Goal: Transaction & Acquisition: Book appointment/travel/reservation

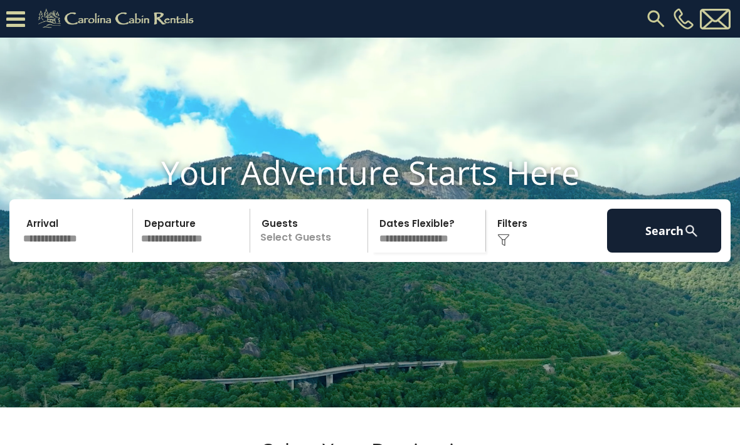
click at [659, 253] on button "Search" at bounding box center [664, 231] width 114 height 44
click at [642, 253] on button "Search" at bounding box center [664, 231] width 114 height 44
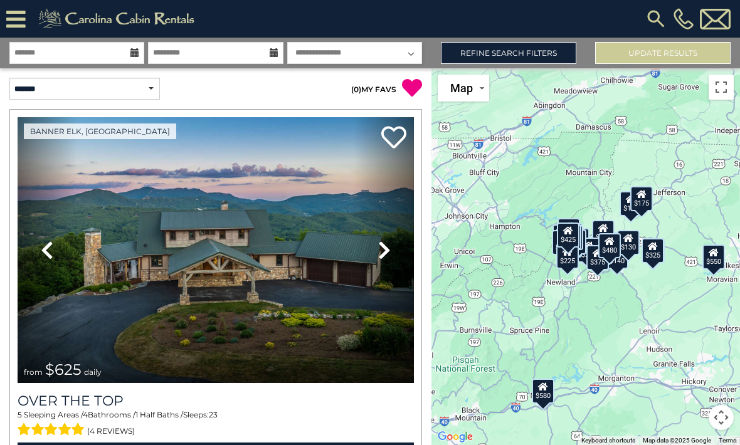
click at [653, 15] on img at bounding box center [655, 19] width 23 height 23
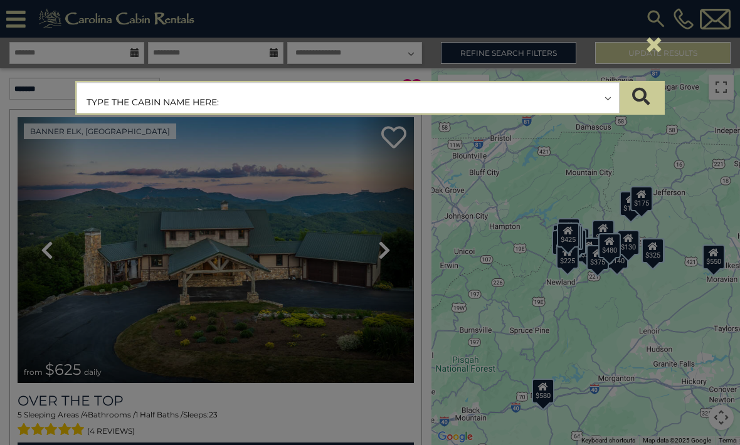
click at [286, 97] on input "text" at bounding box center [348, 98] width 542 height 31
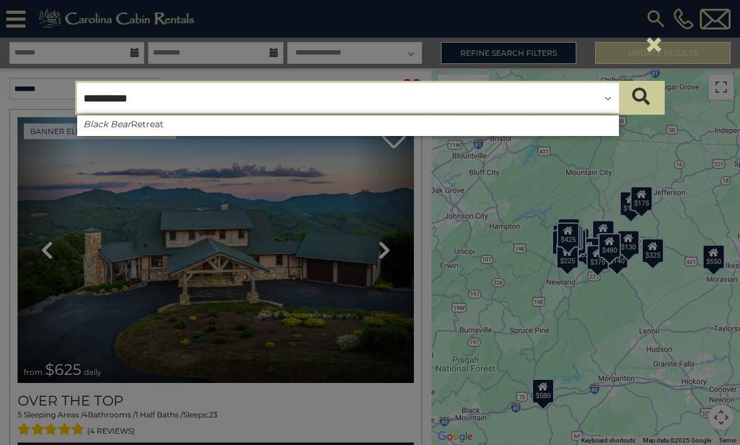
type input "**********"
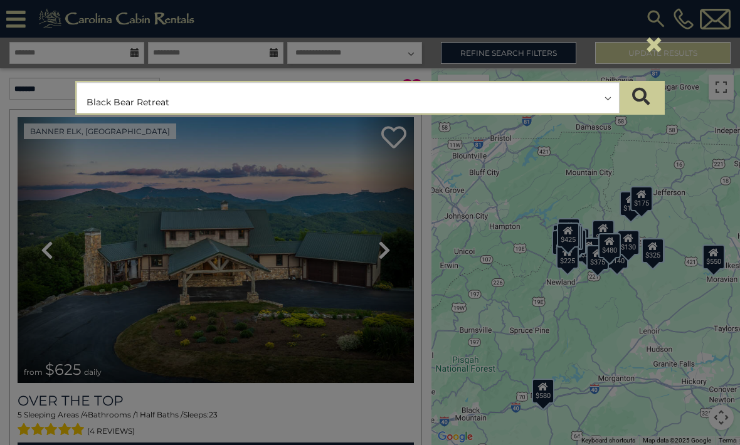
click at [654, 102] on button "submit" at bounding box center [641, 97] width 44 height 31
click at [649, 100] on button "submit" at bounding box center [641, 97] width 44 height 31
click at [385, 251] on div "**********" at bounding box center [370, 222] width 740 height 445
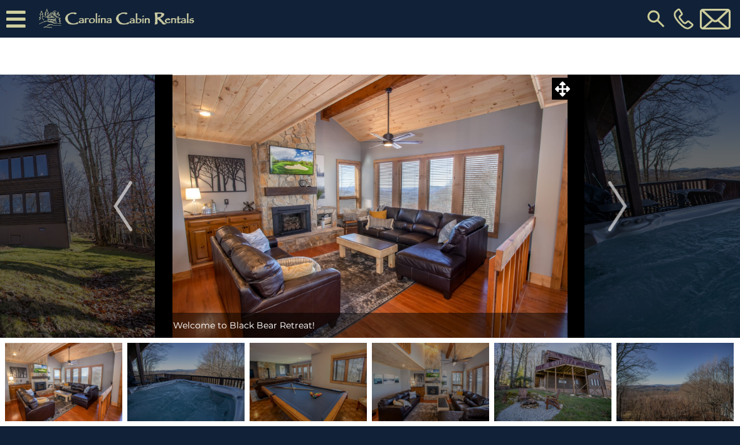
click at [155, 21] on img at bounding box center [118, 18] width 173 height 25
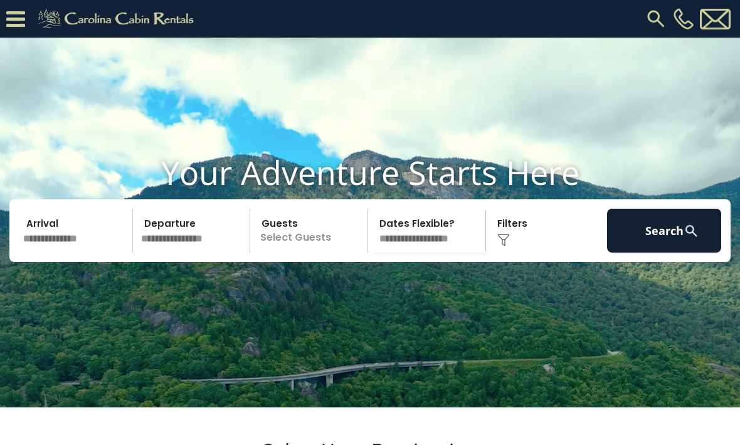
click at [670, 253] on button "Search" at bounding box center [664, 231] width 114 height 44
click at [662, 253] on button "Search" at bounding box center [664, 231] width 114 height 44
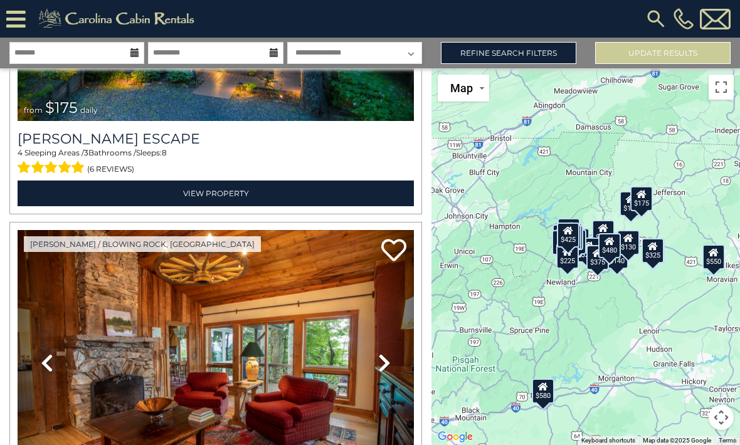
scroll to position [1013, 0]
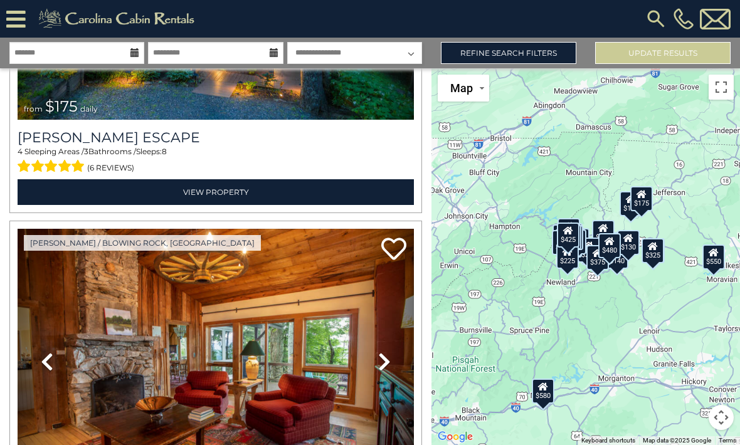
click at [650, 22] on img at bounding box center [655, 19] width 23 height 23
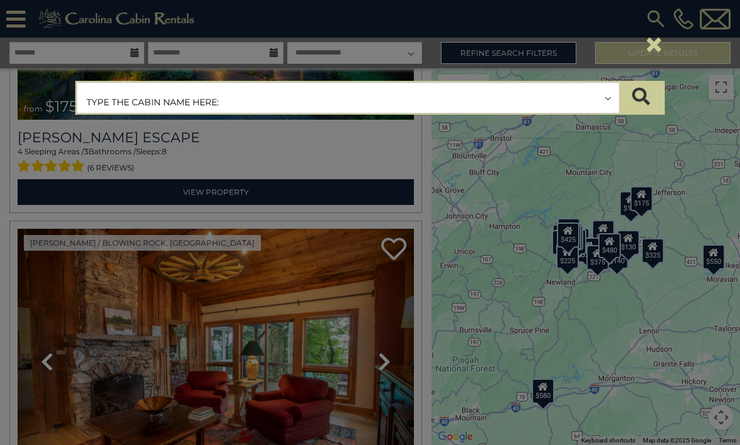
click at [387, 100] on input "text" at bounding box center [348, 98] width 542 height 31
type input "**********"
click at [645, 107] on button "submit" at bounding box center [641, 97] width 44 height 31
click at [315, 298] on div "**********" at bounding box center [370, 222] width 740 height 445
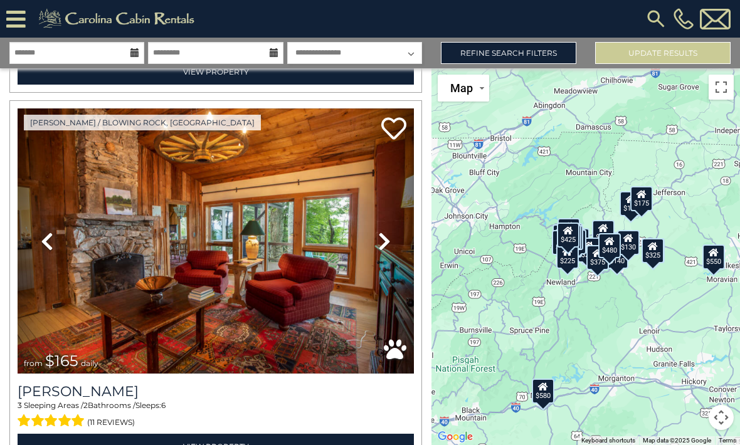
scroll to position [1142, 0]
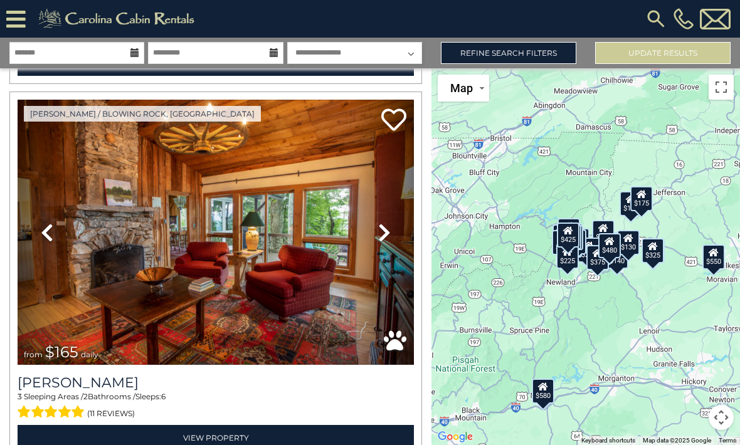
click at [274, 240] on img at bounding box center [216, 233] width 396 height 266
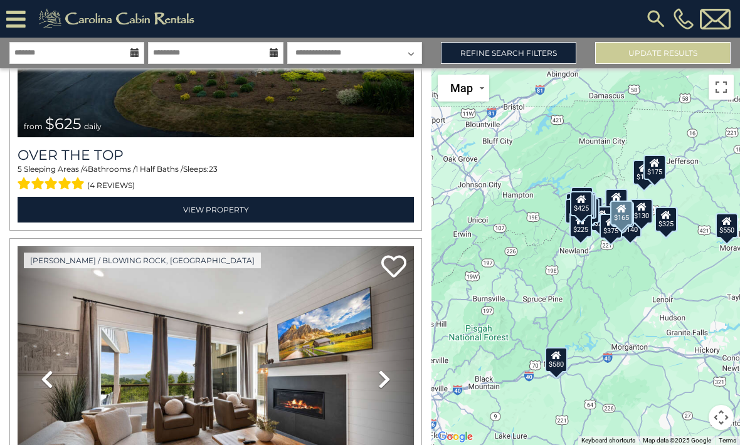
click at [471, 394] on div "$625 $297 $175 $165 $300 $580 $290 $424 $395 $270 $185 $265 $230 $550 $349 $230…" at bounding box center [585, 256] width 308 height 377
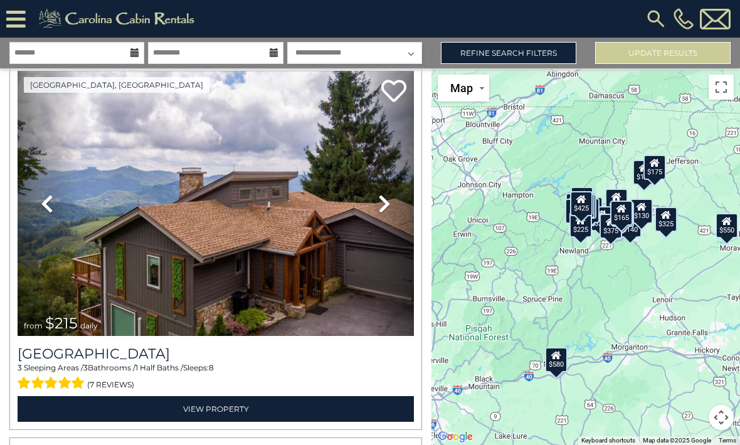
scroll to position [7169, 0]
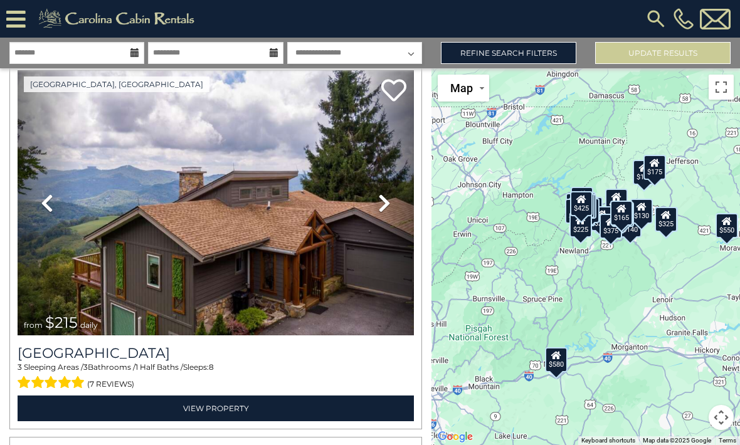
click at [652, 21] on img at bounding box center [655, 19] width 23 height 23
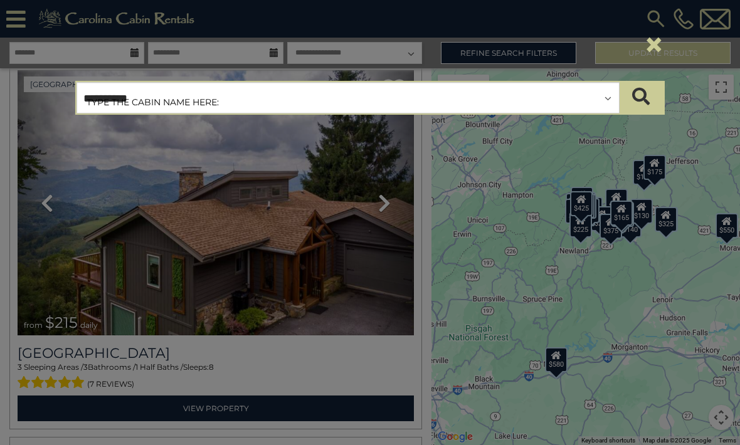
click at [152, 104] on input "**********" at bounding box center [348, 98] width 542 height 31
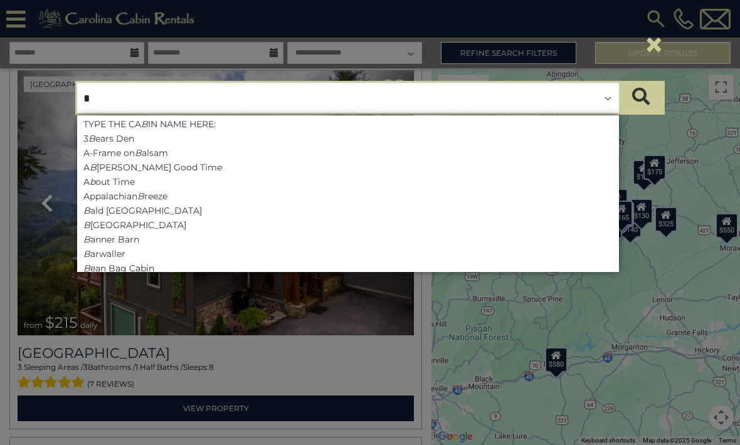
type input "**"
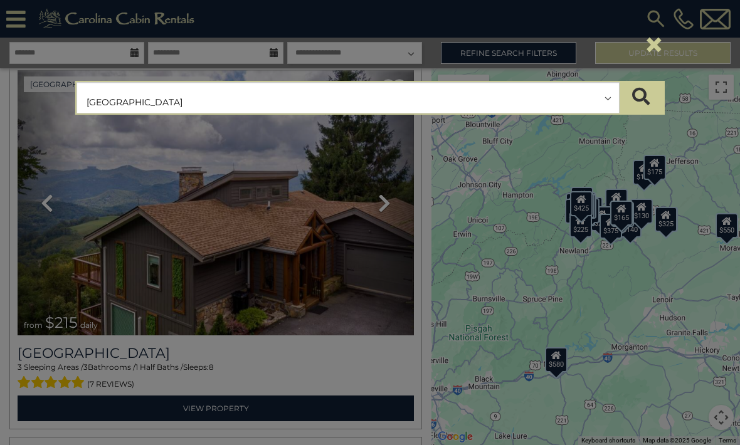
click at [641, 98] on button "submit" at bounding box center [641, 97] width 44 height 31
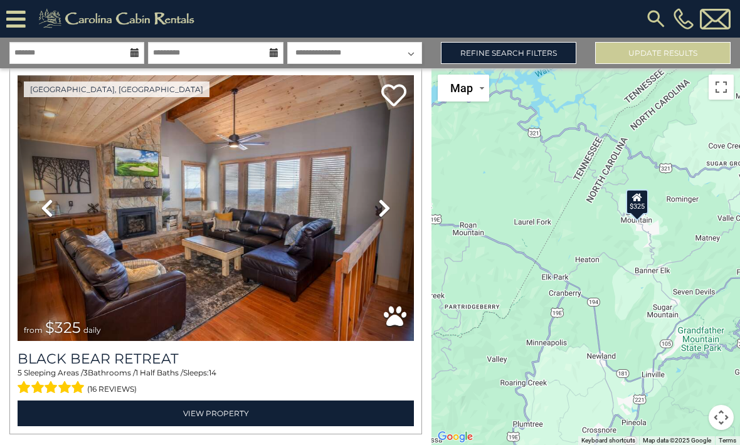
scroll to position [41, 0]
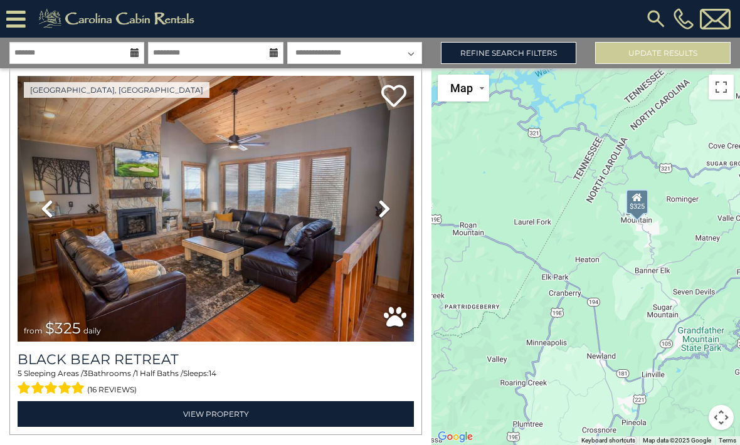
click at [388, 212] on icon at bounding box center [384, 209] width 13 height 20
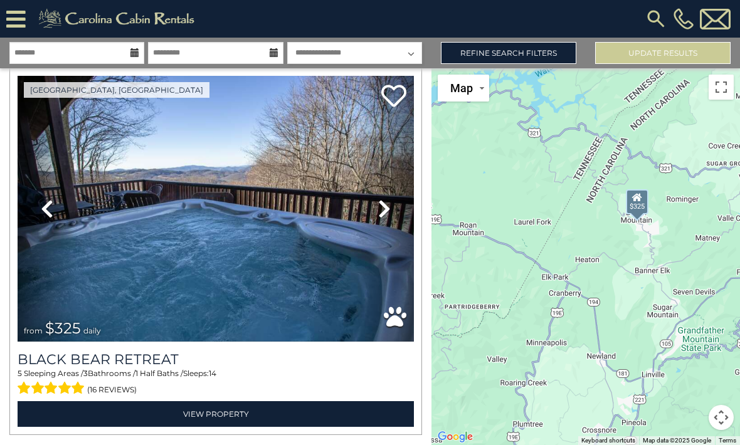
click at [385, 211] on icon at bounding box center [384, 209] width 13 height 20
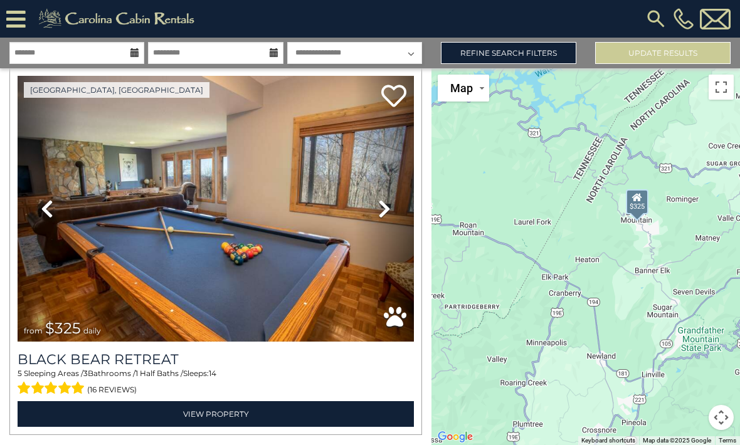
click at [392, 213] on link "Next" at bounding box center [384, 209] width 60 height 266
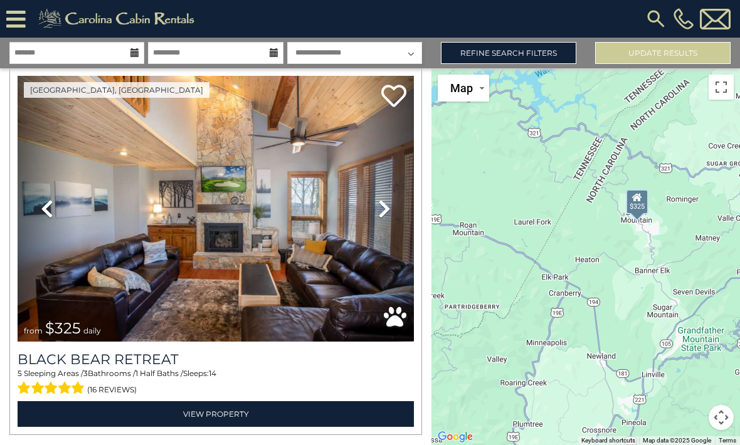
click at [389, 204] on icon at bounding box center [384, 209] width 13 height 20
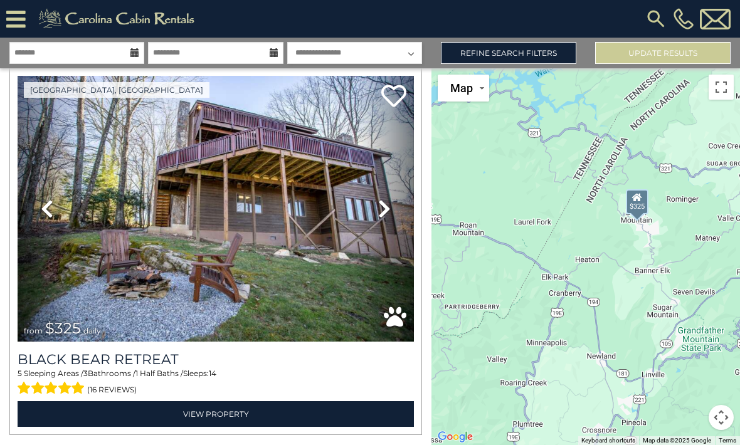
click at [382, 207] on icon at bounding box center [384, 209] width 13 height 20
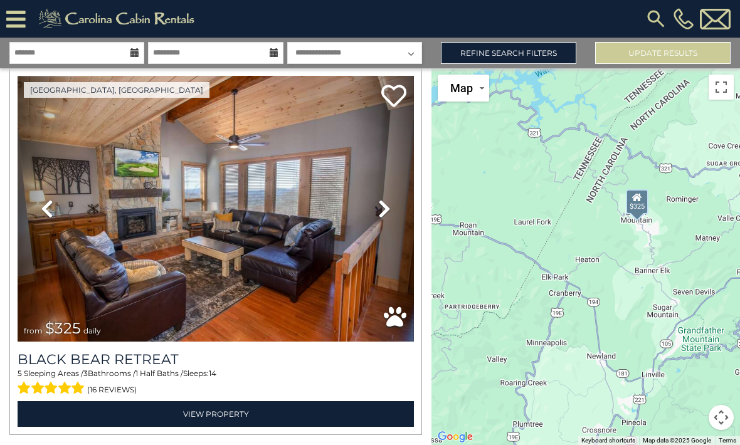
click at [380, 217] on icon at bounding box center [384, 209] width 13 height 20
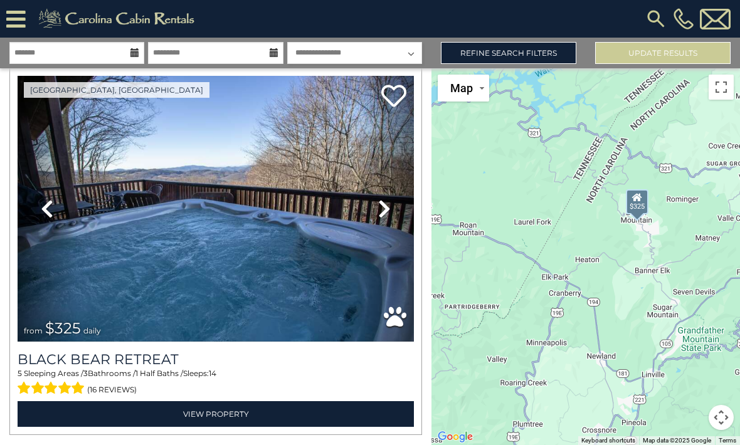
click at [385, 209] on icon at bounding box center [384, 209] width 13 height 20
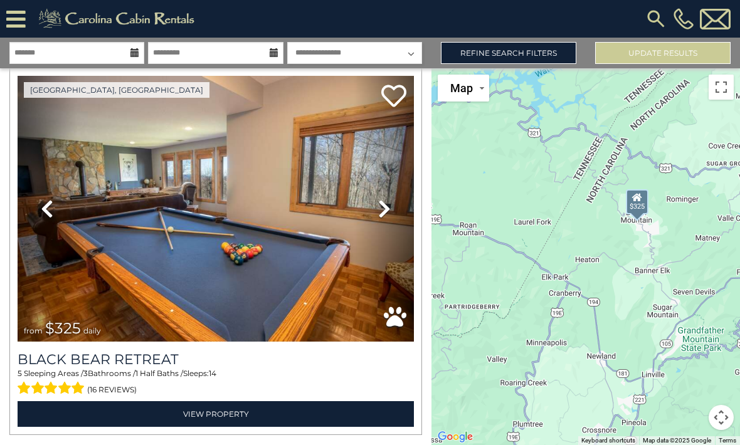
click at [381, 208] on icon at bounding box center [384, 209] width 13 height 20
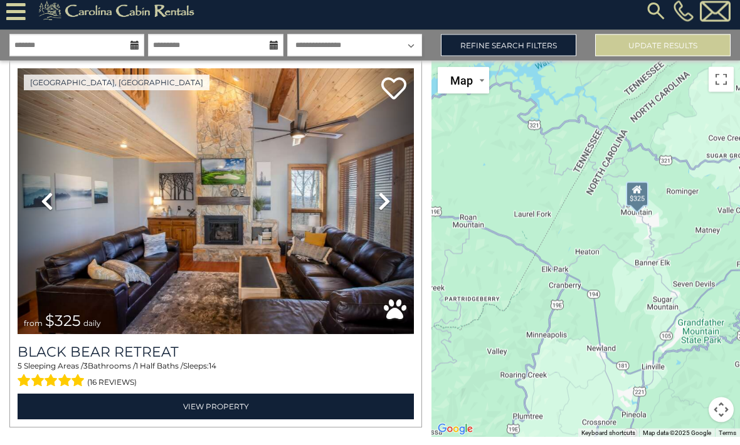
scroll to position [0, 0]
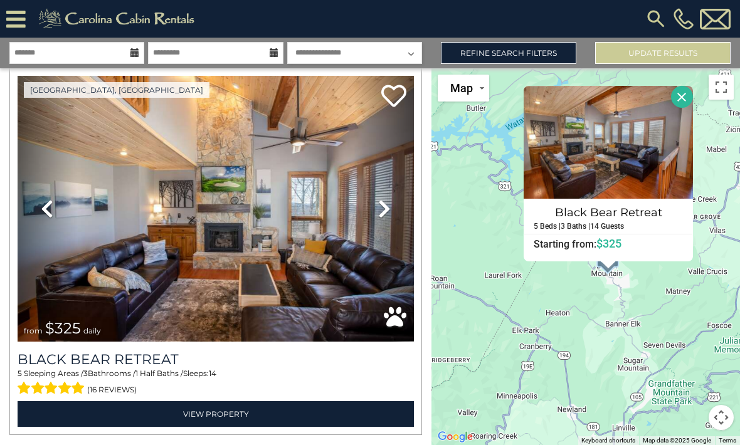
click at [380, 192] on link "Next" at bounding box center [384, 209] width 60 height 266
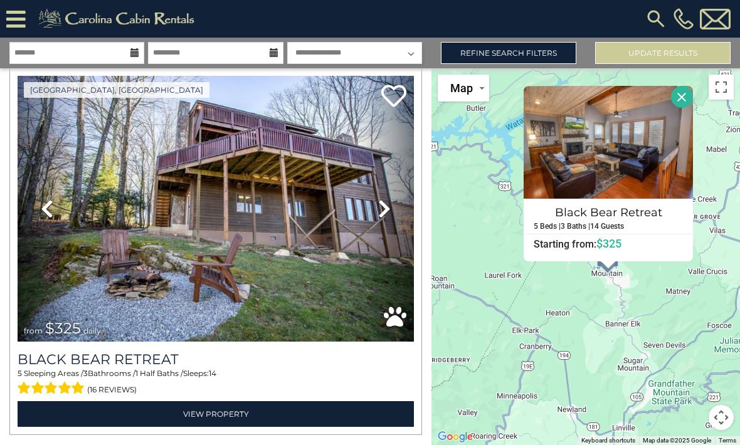
click at [345, 226] on img at bounding box center [216, 209] width 396 height 266
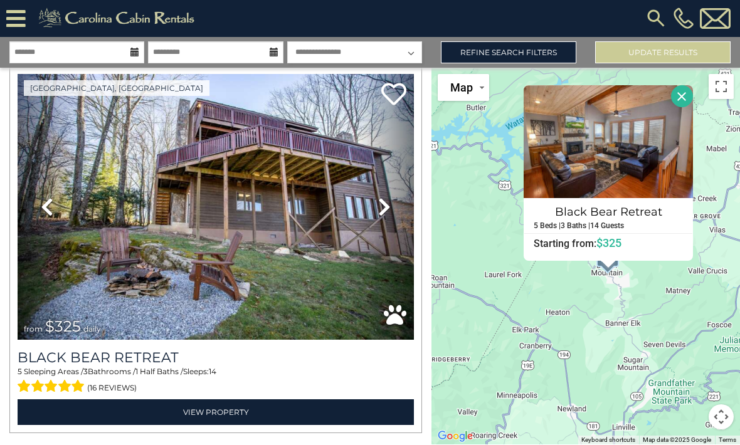
scroll to position [41, 0]
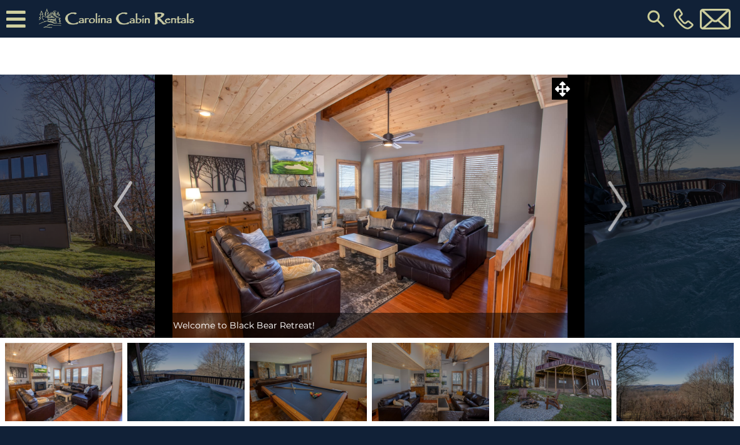
click at [611, 209] on img "Next" at bounding box center [616, 206] width 19 height 50
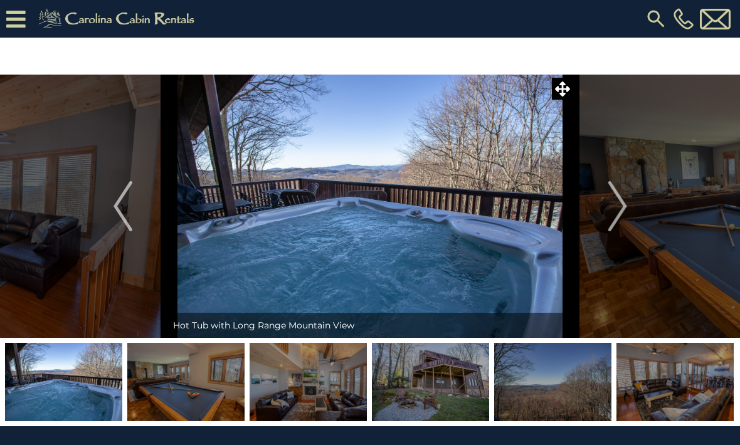
click at [609, 213] on img "Next" at bounding box center [616, 206] width 19 height 50
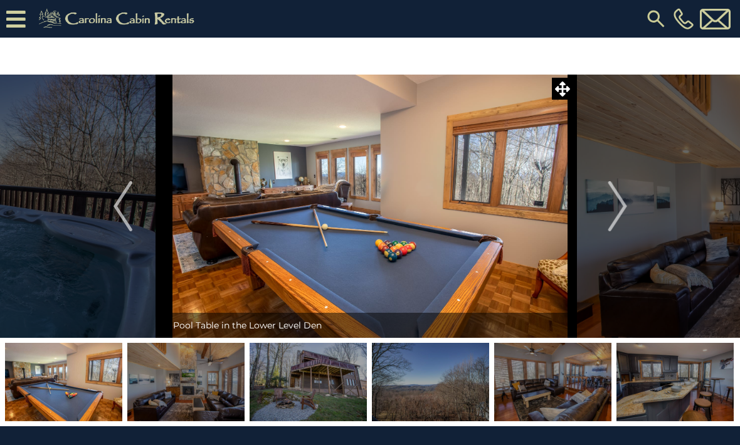
click at [621, 209] on img "Next" at bounding box center [616, 206] width 19 height 50
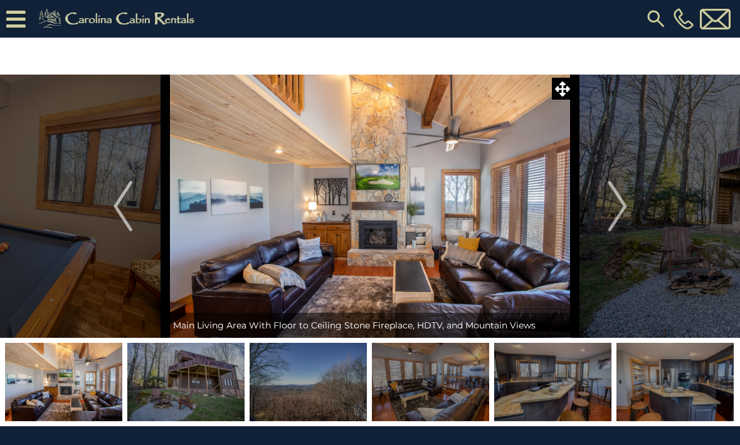
click at [621, 206] on img "Next" at bounding box center [616, 206] width 19 height 50
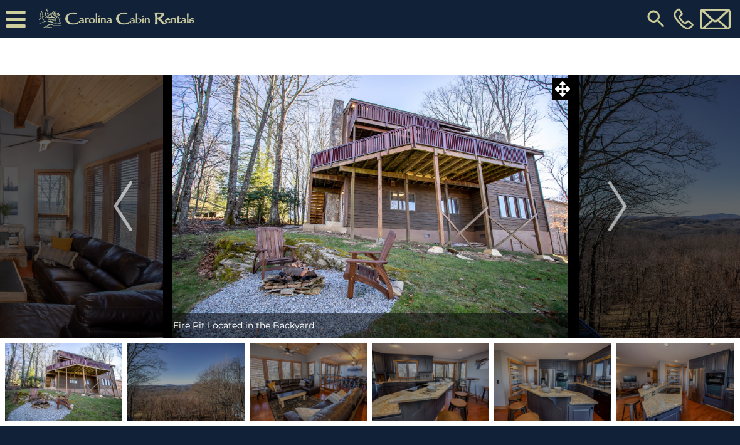
click at [622, 203] on img "Next" at bounding box center [616, 206] width 19 height 50
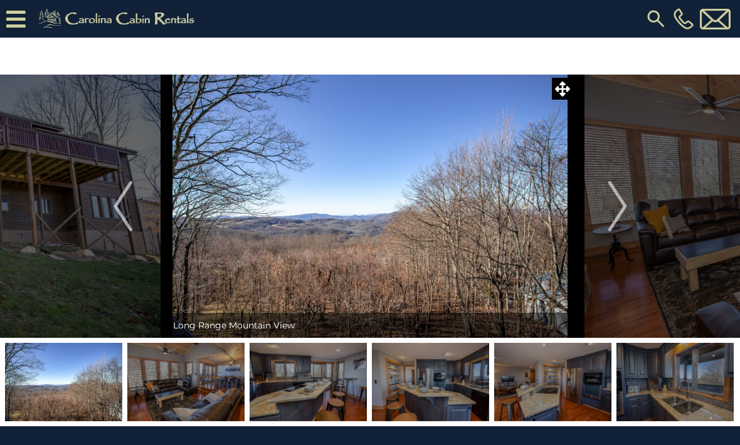
click at [624, 211] on img "Next" at bounding box center [616, 206] width 19 height 50
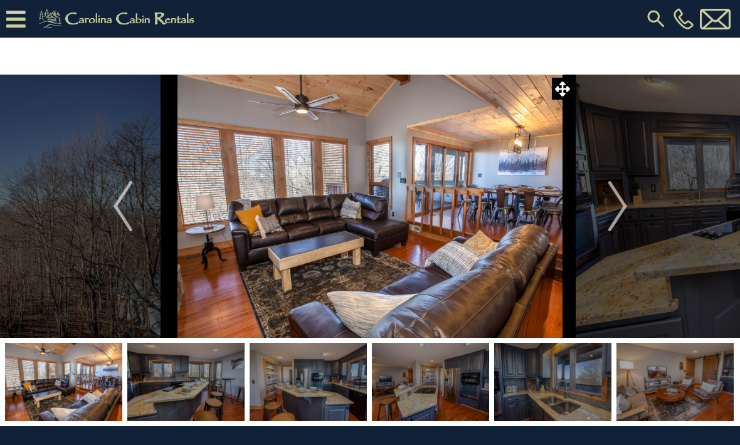
click at [612, 213] on img "Next" at bounding box center [616, 206] width 19 height 50
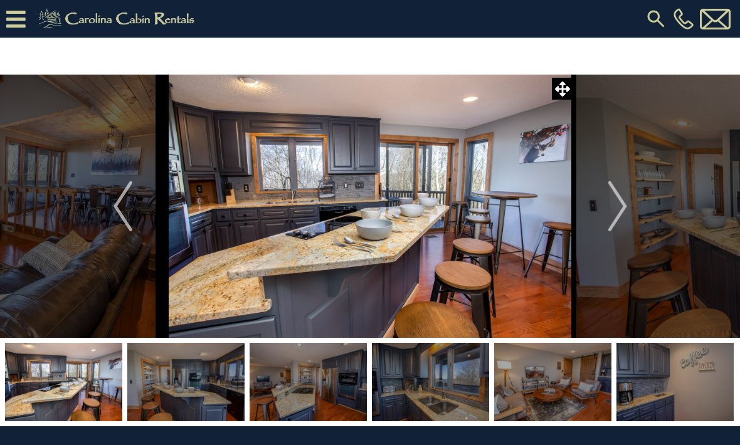
click at [617, 209] on img "Next" at bounding box center [616, 206] width 19 height 50
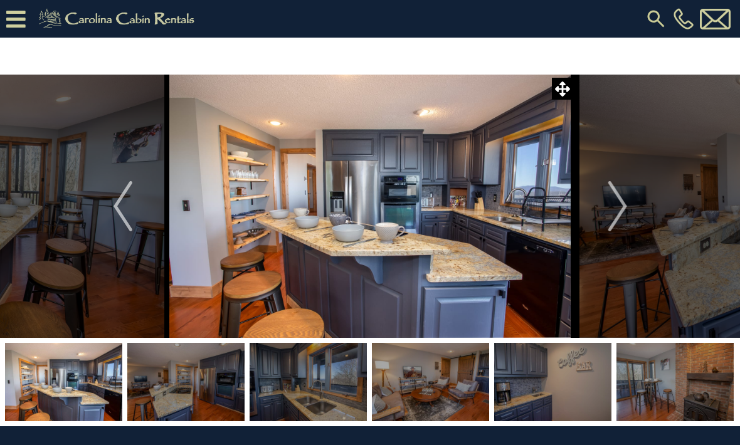
click at [624, 205] on img "Next" at bounding box center [616, 206] width 19 height 50
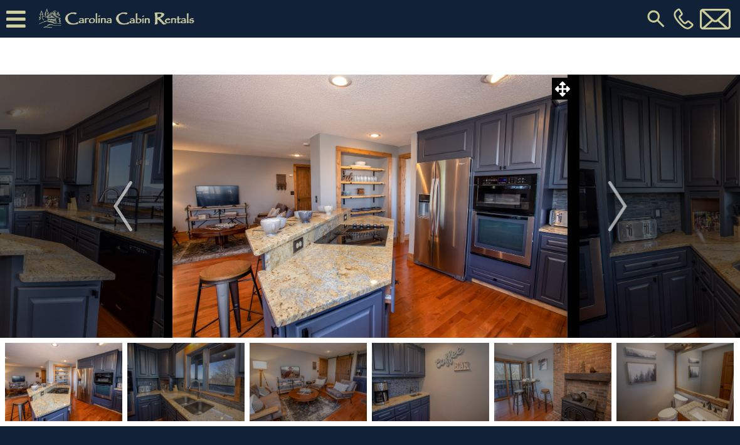
click at [624, 210] on img "Next" at bounding box center [616, 206] width 19 height 50
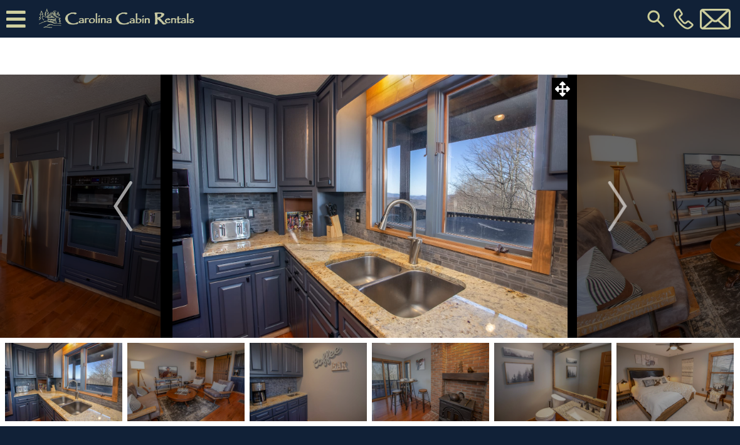
click at [617, 204] on img "Next" at bounding box center [616, 206] width 19 height 50
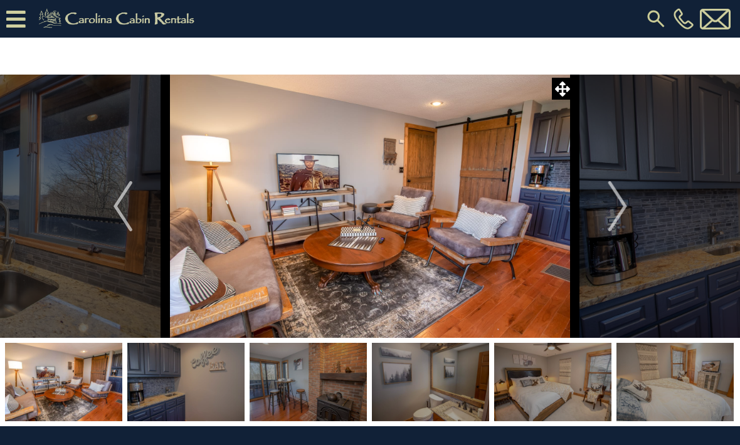
click at [614, 212] on img "Next" at bounding box center [616, 206] width 19 height 50
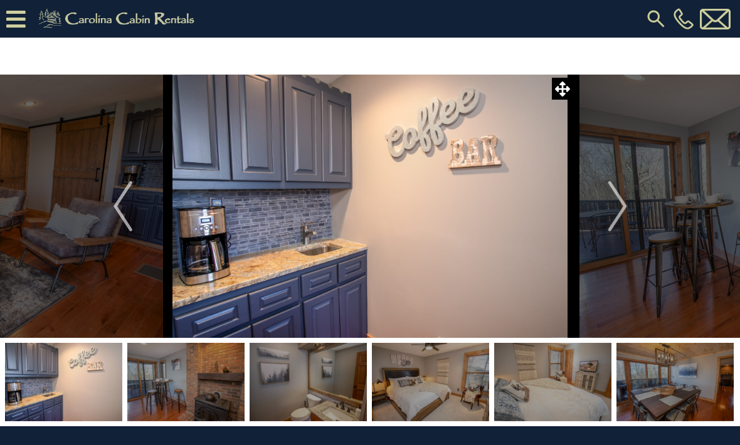
click at [615, 213] on img "Next" at bounding box center [616, 206] width 19 height 50
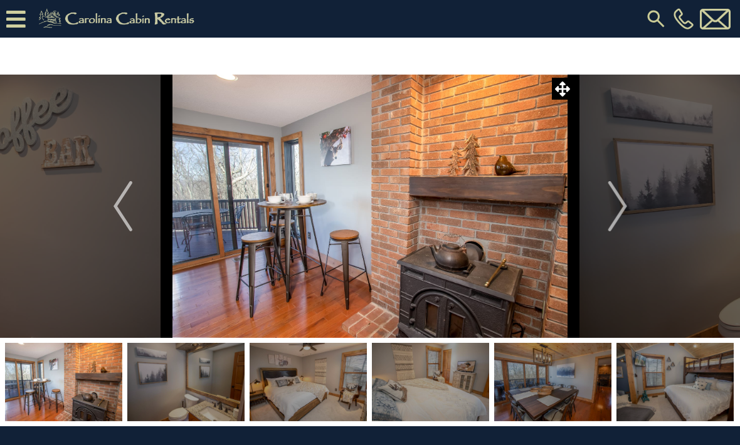
click at [618, 204] on img "Next" at bounding box center [616, 206] width 19 height 50
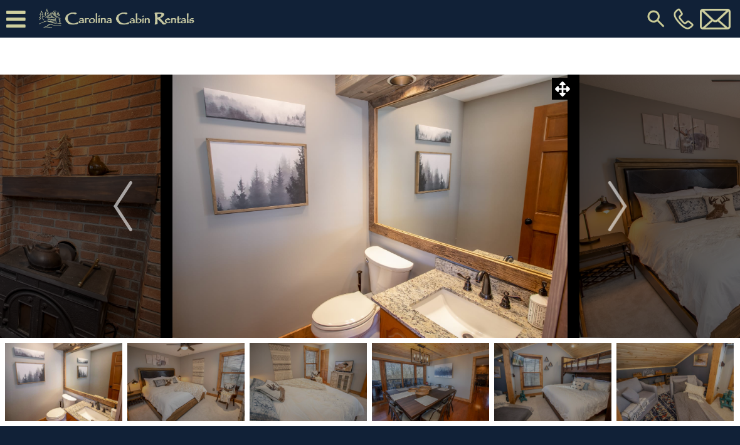
click at [618, 192] on img "Next" at bounding box center [616, 206] width 19 height 50
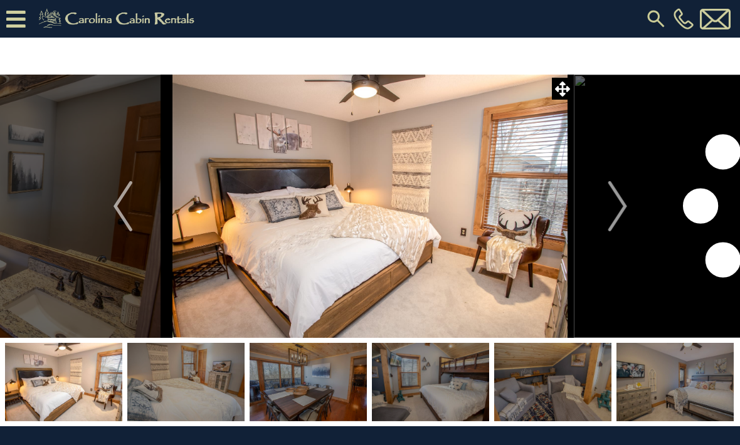
click at [623, 197] on img "Next" at bounding box center [616, 206] width 19 height 50
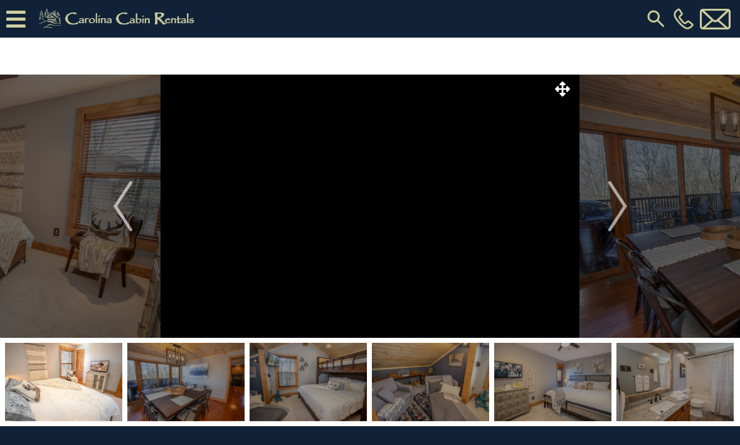
click at [616, 204] on img "Next" at bounding box center [616, 206] width 19 height 50
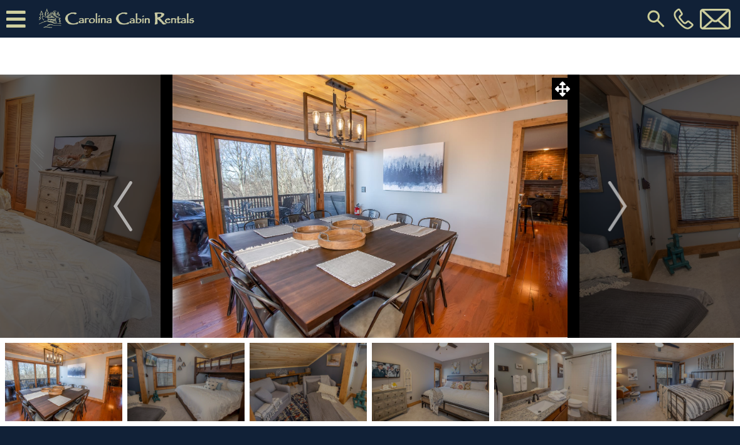
click at [621, 200] on img "Next" at bounding box center [616, 206] width 19 height 50
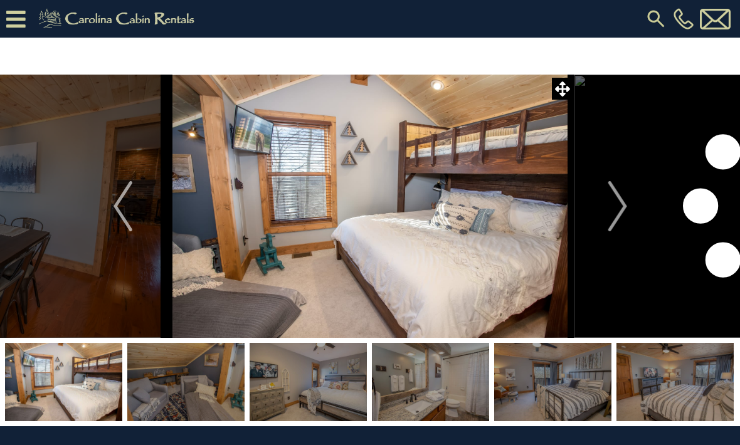
click at [622, 202] on img "Next" at bounding box center [616, 206] width 19 height 50
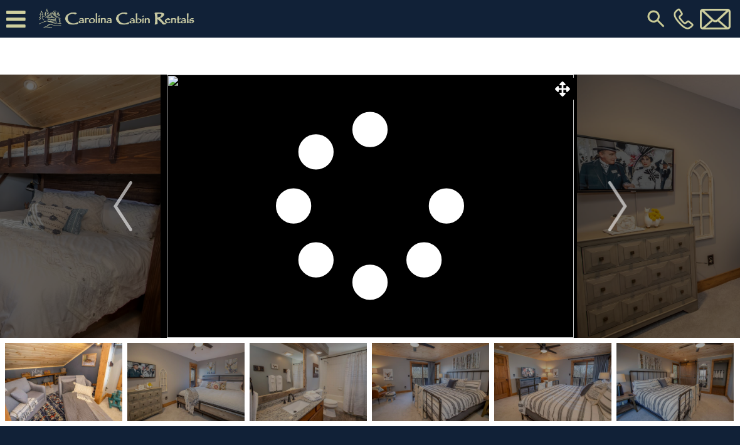
click at [619, 209] on img "Next" at bounding box center [616, 206] width 19 height 50
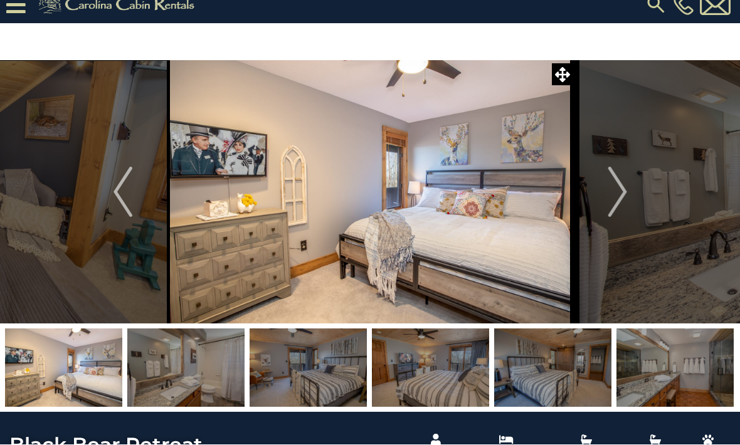
click at [127, 191] on img "Previous" at bounding box center [122, 192] width 19 height 50
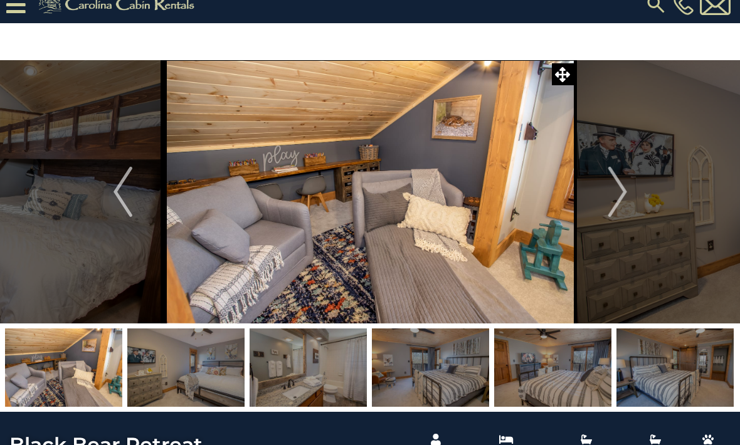
click at [619, 197] on img "Next" at bounding box center [616, 192] width 19 height 50
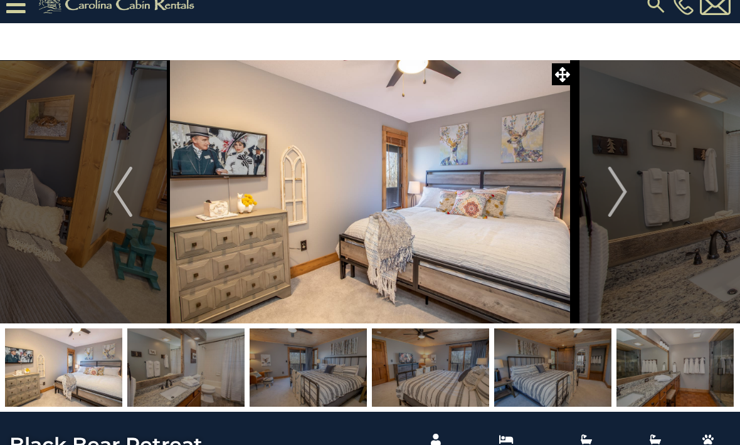
click at [625, 189] on img "Next" at bounding box center [616, 192] width 19 height 50
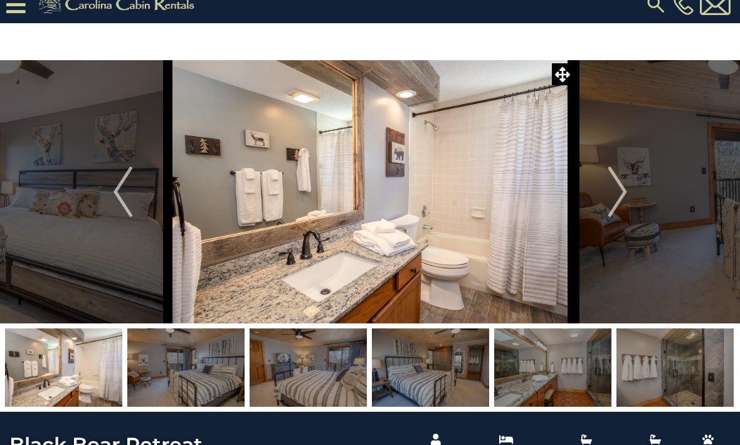
click at [616, 186] on img "Next" at bounding box center [616, 192] width 19 height 50
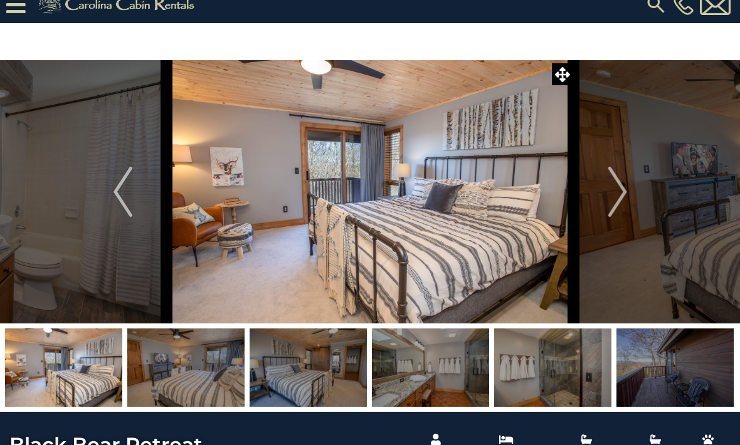
click at [617, 199] on img "Next" at bounding box center [616, 192] width 19 height 50
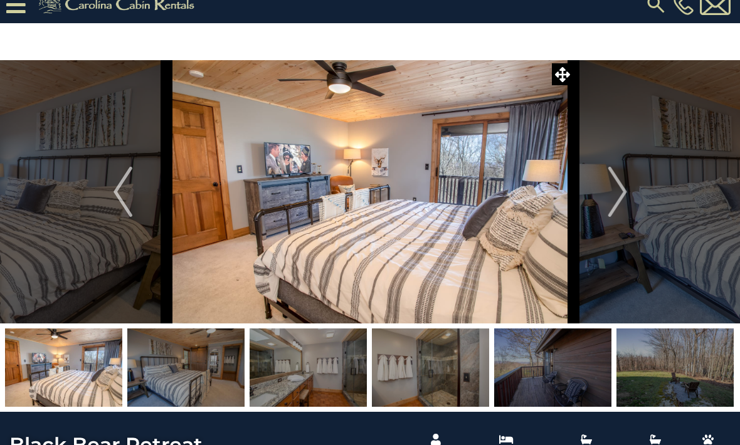
click at [623, 192] on img "Next" at bounding box center [616, 192] width 19 height 50
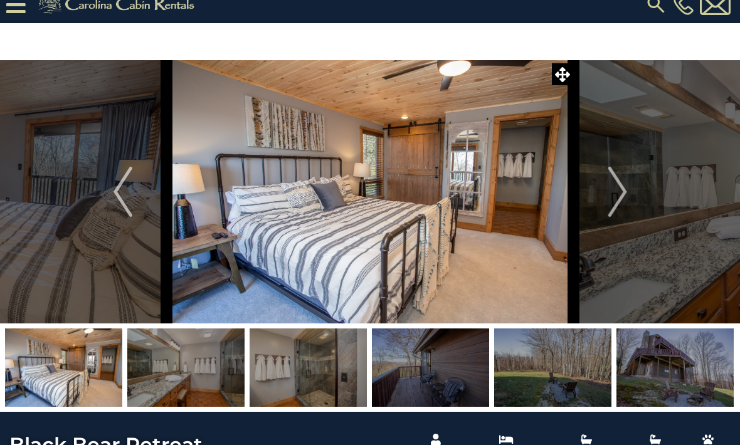
click at [622, 194] on img "Next" at bounding box center [616, 192] width 19 height 50
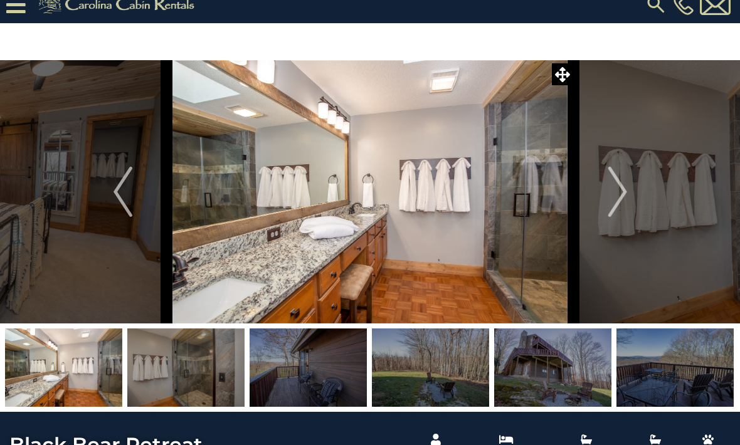
click at [622, 198] on img "Next" at bounding box center [616, 192] width 19 height 50
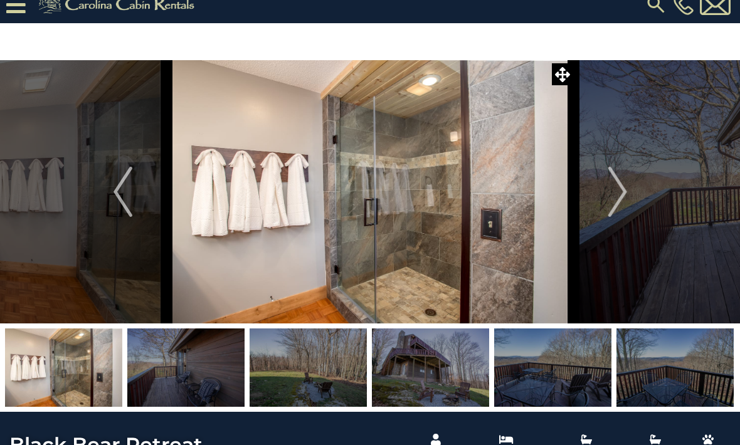
click at [621, 193] on img "Next" at bounding box center [616, 192] width 19 height 50
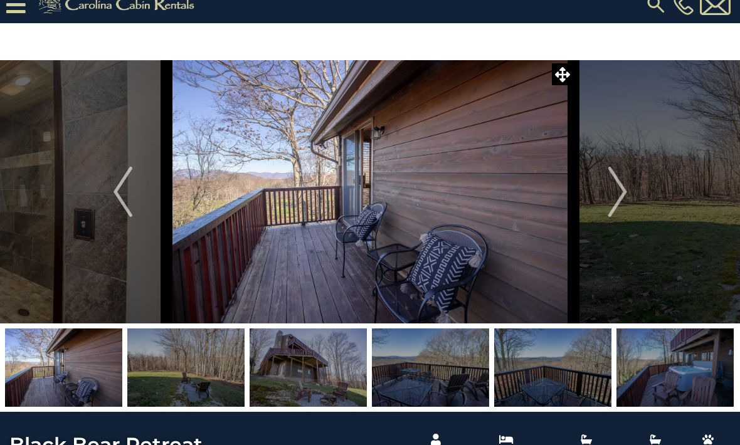
click at [622, 201] on img "Next" at bounding box center [616, 192] width 19 height 50
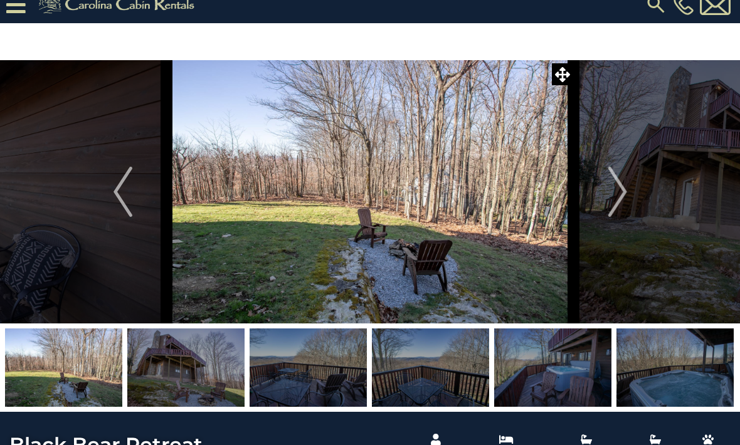
click at [623, 199] on img "Next" at bounding box center [616, 192] width 19 height 50
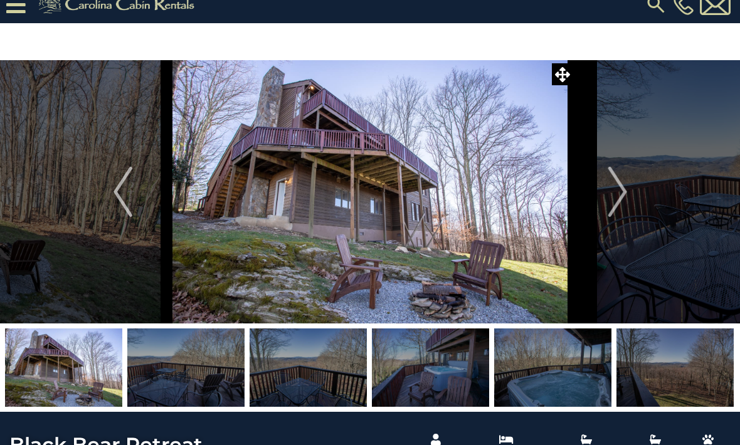
click at [626, 197] on img "Next" at bounding box center [616, 192] width 19 height 50
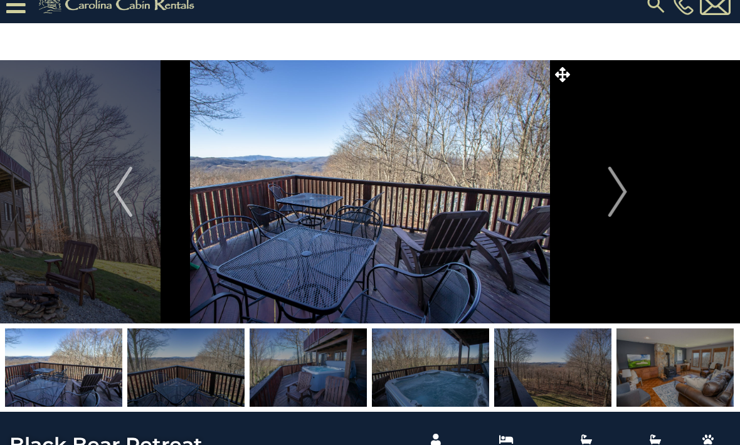
click at [627, 194] on button "Next" at bounding box center [618, 191] width 88 height 263
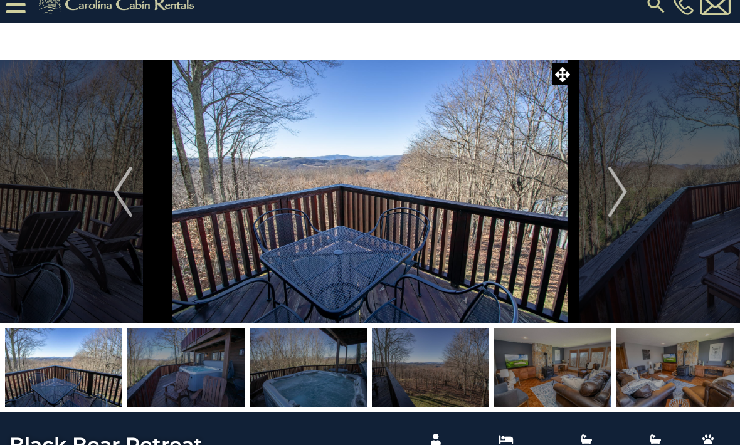
click at [619, 197] on img "Next" at bounding box center [616, 192] width 19 height 50
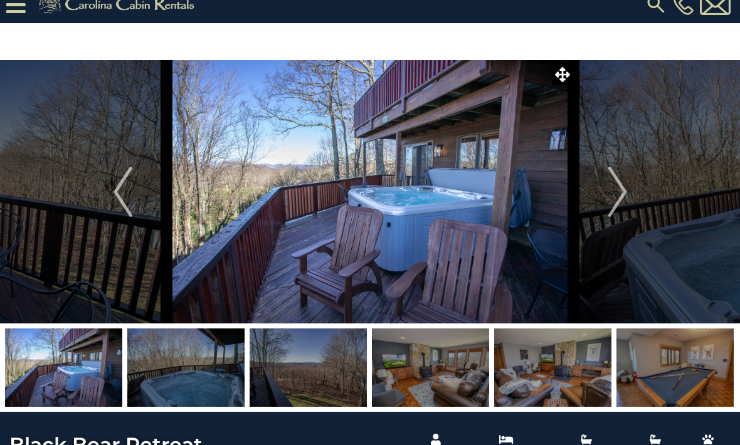
click at [621, 191] on img "Next" at bounding box center [616, 192] width 19 height 50
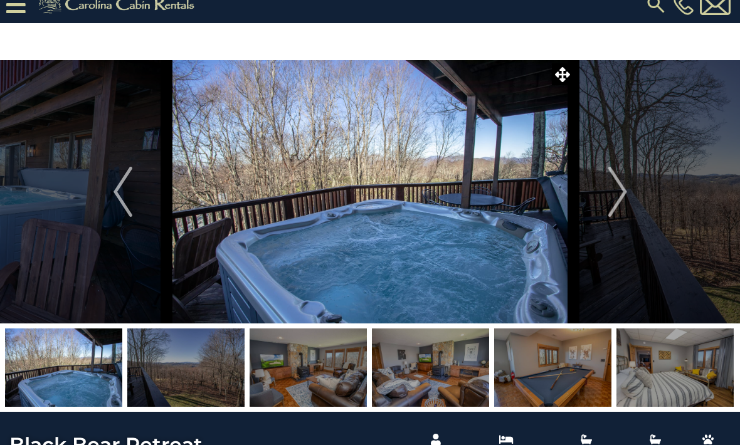
click at [623, 194] on img "Next" at bounding box center [616, 192] width 19 height 50
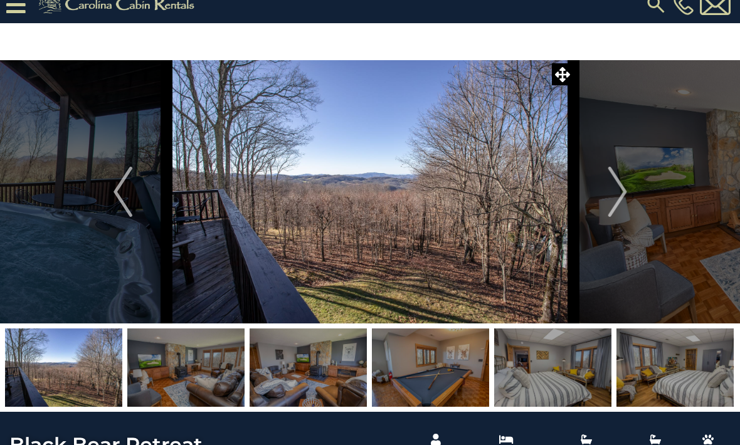
click at [624, 187] on img "Next" at bounding box center [616, 192] width 19 height 50
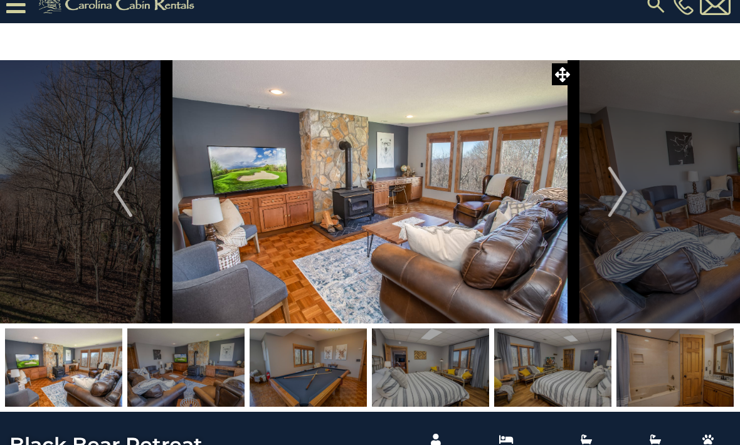
click at [616, 189] on img "Next" at bounding box center [616, 192] width 19 height 50
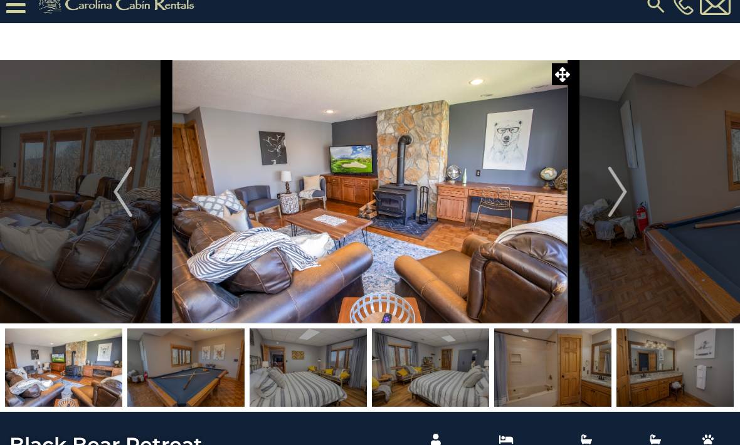
click at [619, 198] on img "Next" at bounding box center [616, 192] width 19 height 50
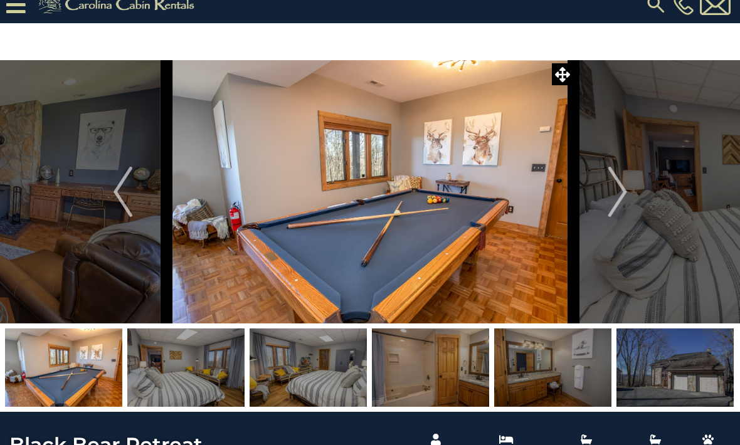
click at [616, 192] on img "Next" at bounding box center [616, 192] width 19 height 50
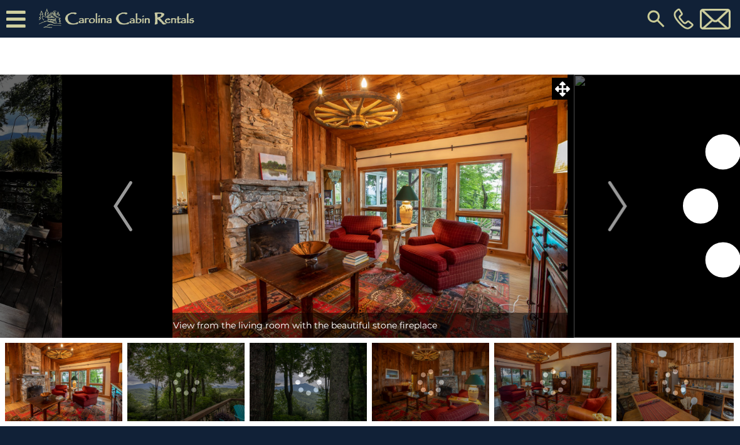
click at [621, 202] on img "Next" at bounding box center [616, 206] width 19 height 50
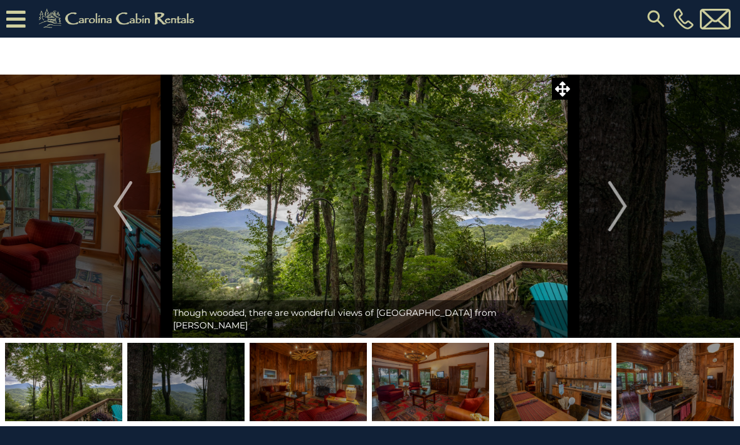
click at [621, 204] on img "Next" at bounding box center [616, 206] width 19 height 50
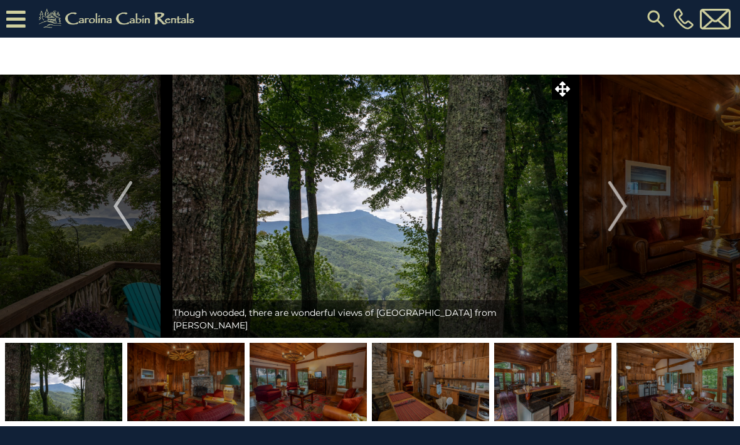
click at [617, 213] on img "Next" at bounding box center [616, 206] width 19 height 50
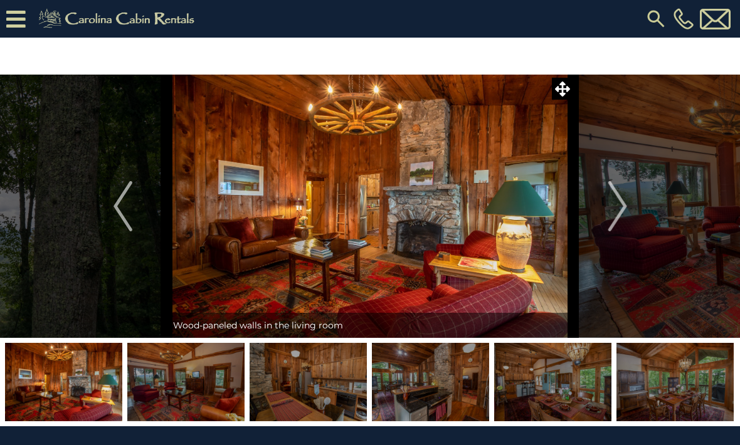
click at [616, 213] on img "Next" at bounding box center [616, 206] width 19 height 50
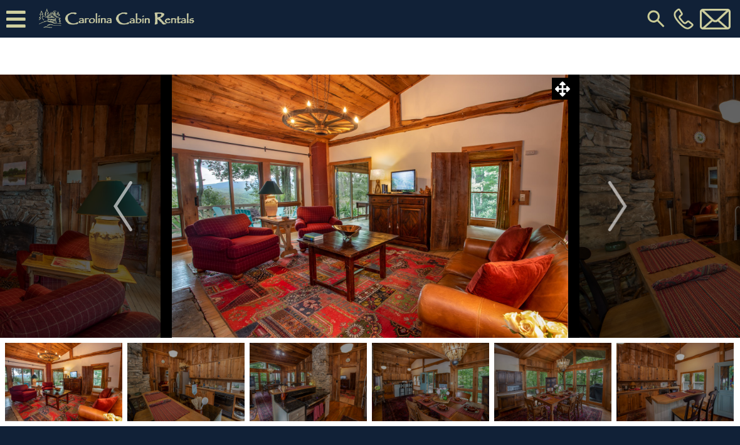
click at [618, 209] on img "Next" at bounding box center [616, 206] width 19 height 50
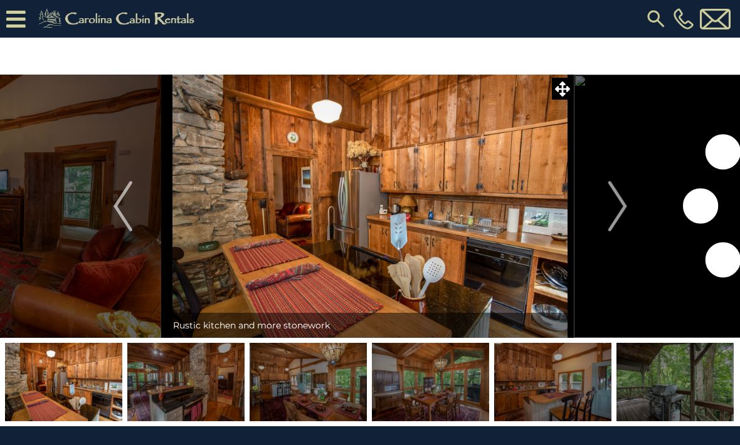
click at [615, 209] on img "Next" at bounding box center [616, 206] width 19 height 50
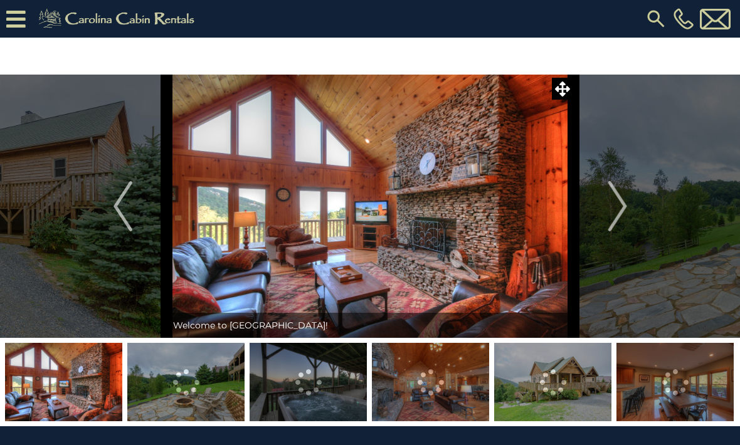
click at [612, 209] on img "Next" at bounding box center [616, 206] width 19 height 50
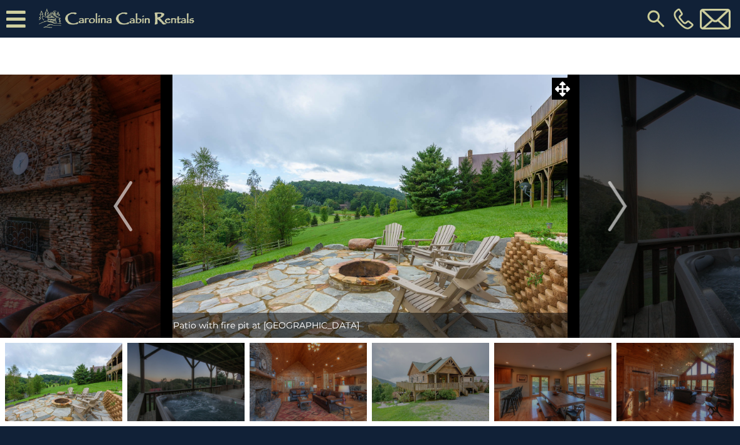
click at [617, 218] on img "Next" at bounding box center [616, 206] width 19 height 50
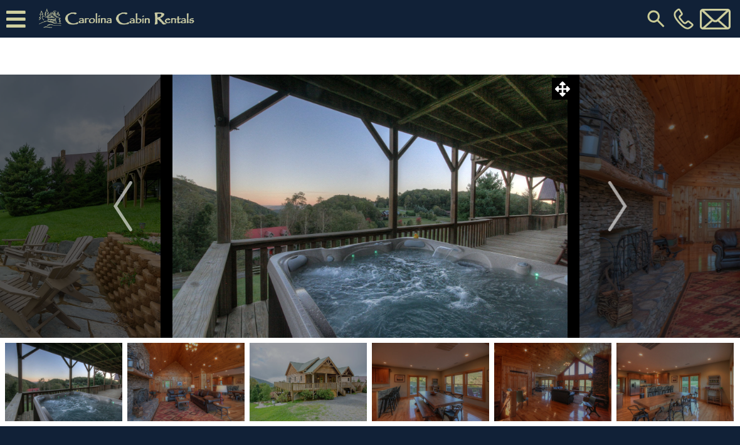
click at [623, 209] on img "Next" at bounding box center [616, 206] width 19 height 50
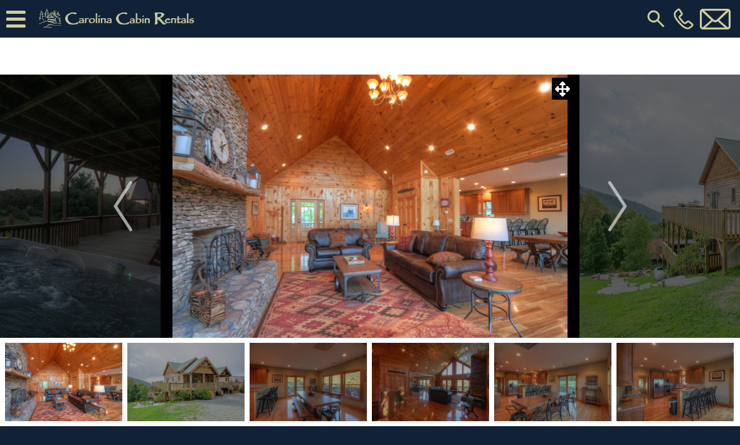
click at [614, 212] on img "Next" at bounding box center [616, 206] width 19 height 50
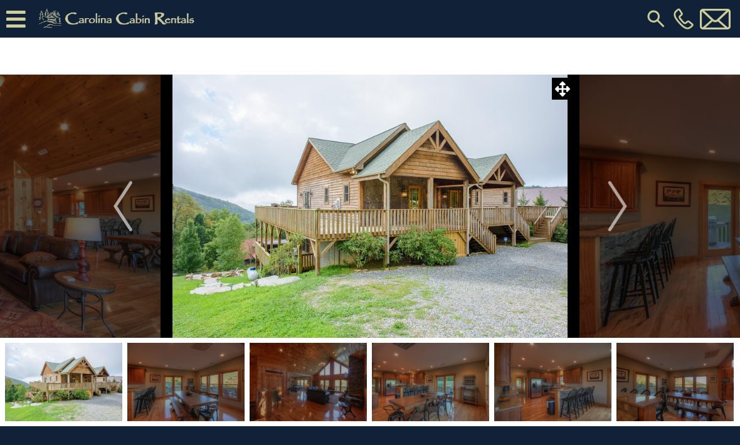
click at [612, 211] on img "Next" at bounding box center [616, 206] width 19 height 50
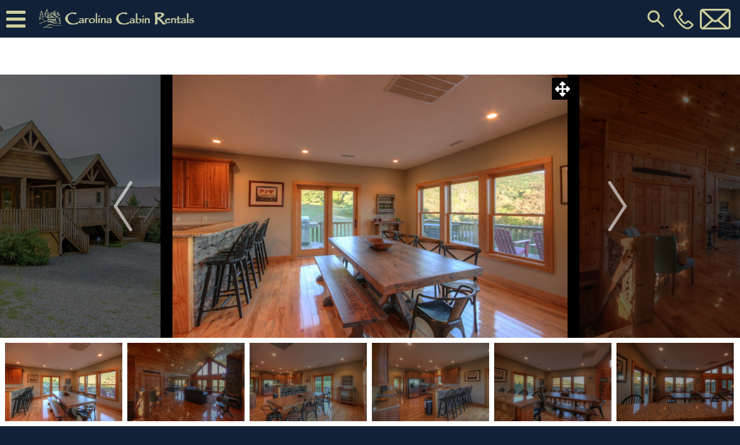
click at [622, 204] on img "Next" at bounding box center [616, 206] width 19 height 50
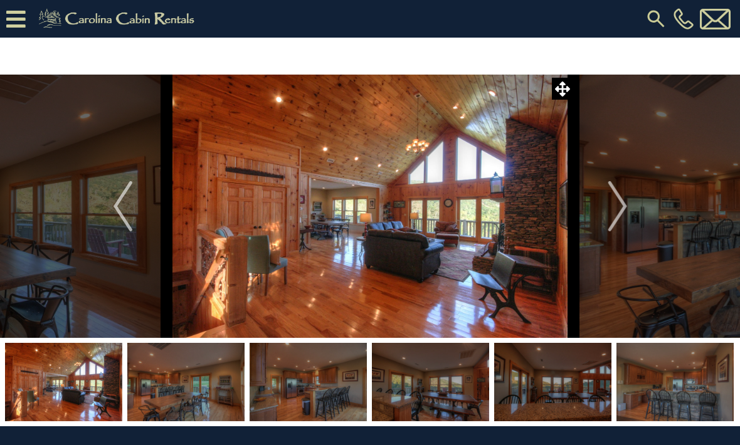
click at [618, 206] on img "Next" at bounding box center [616, 206] width 19 height 50
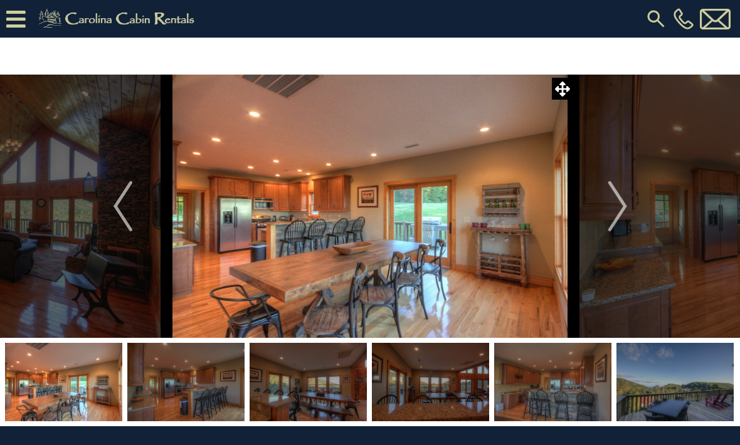
click at [623, 204] on img "Next" at bounding box center [616, 206] width 19 height 50
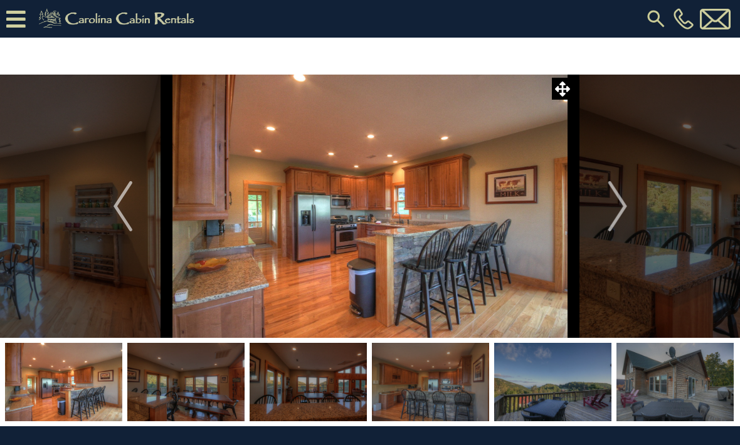
click at [619, 207] on img "Next" at bounding box center [616, 206] width 19 height 50
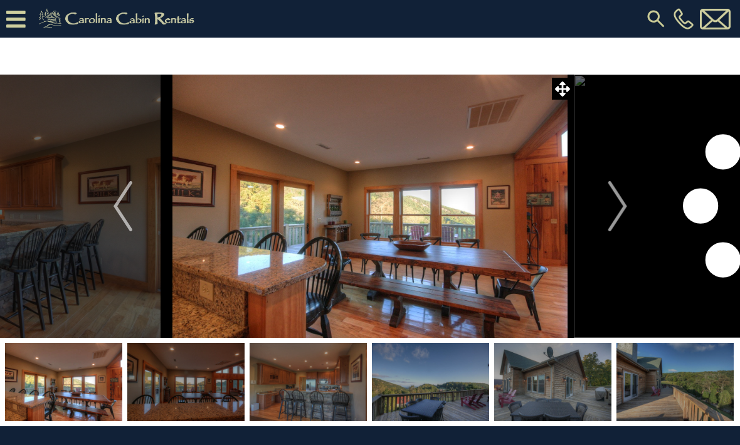
click at [622, 204] on img "Next" at bounding box center [616, 206] width 19 height 50
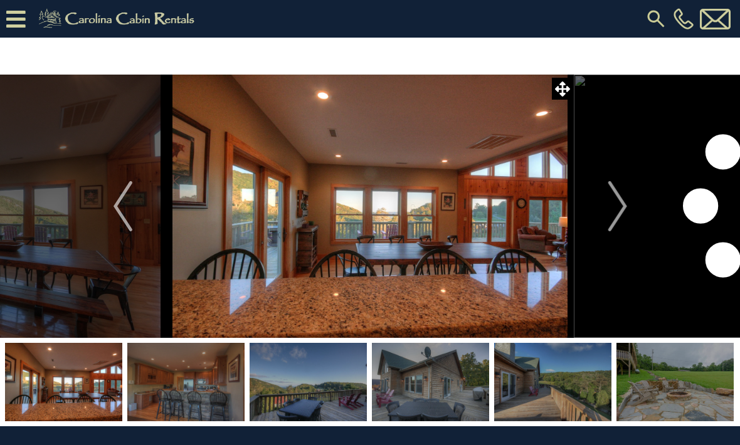
click at [624, 201] on img "Next" at bounding box center [616, 206] width 19 height 50
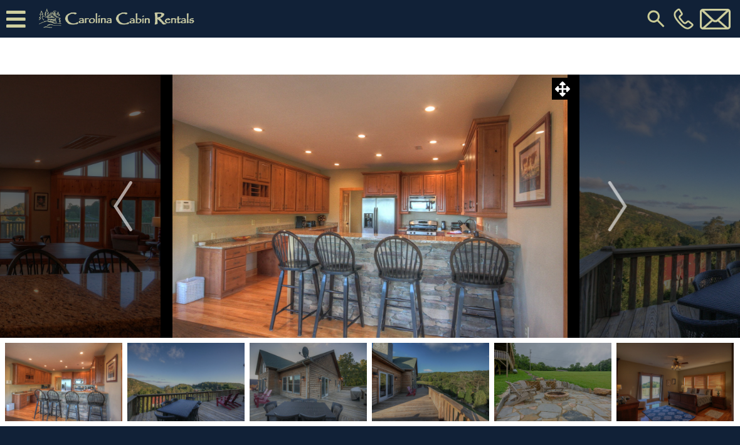
click at [619, 205] on img "Next" at bounding box center [616, 206] width 19 height 50
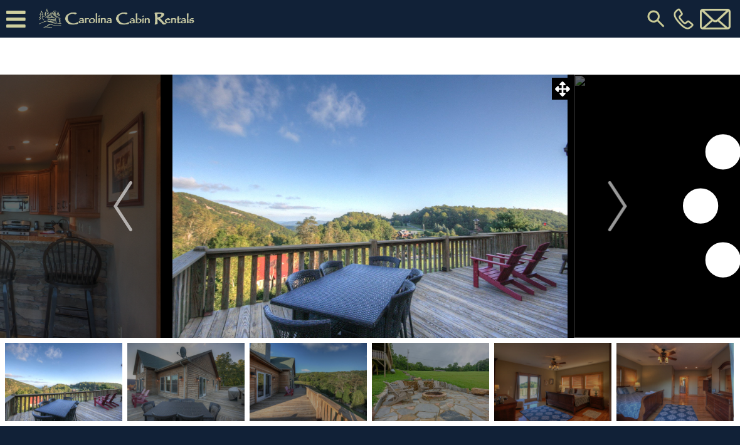
click at [621, 204] on img "Next" at bounding box center [616, 206] width 19 height 50
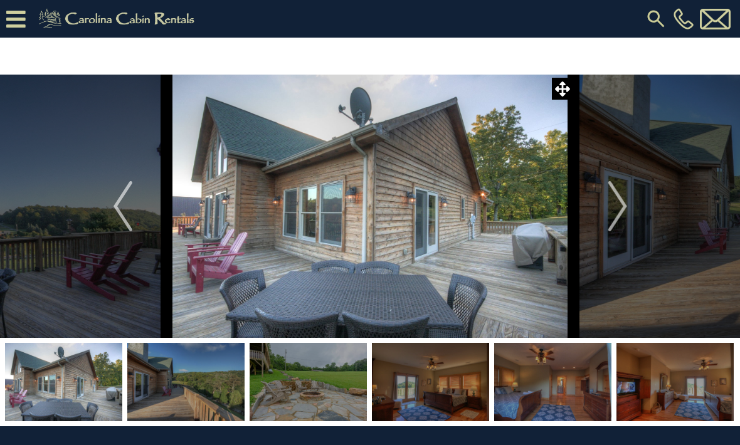
click at [627, 201] on button "Next" at bounding box center [618, 206] width 88 height 263
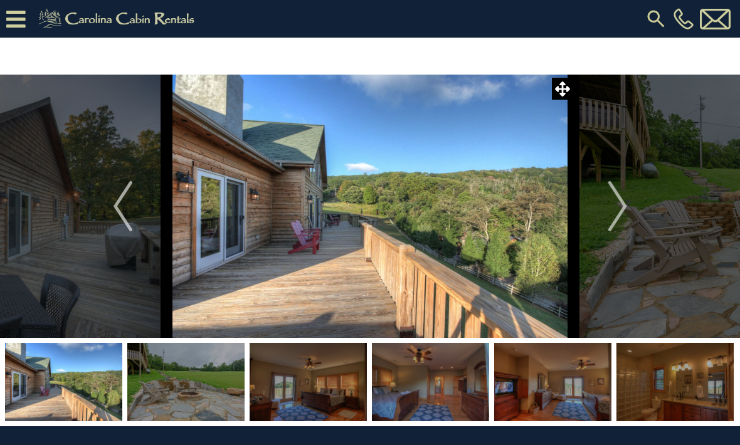
click at [608, 215] on img "Next" at bounding box center [616, 206] width 19 height 50
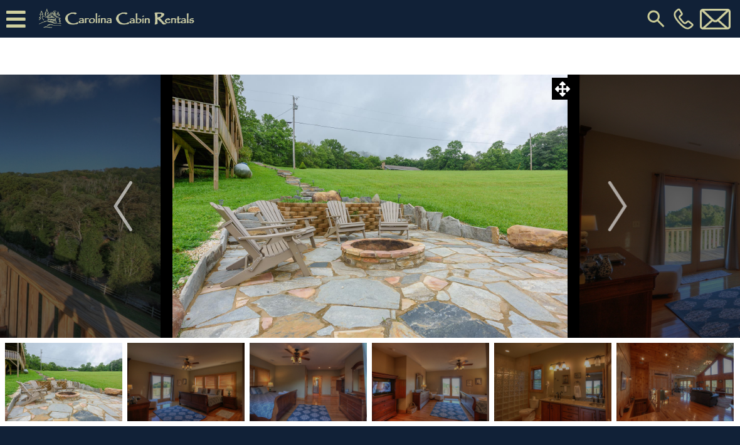
click at [617, 207] on img "Next" at bounding box center [616, 206] width 19 height 50
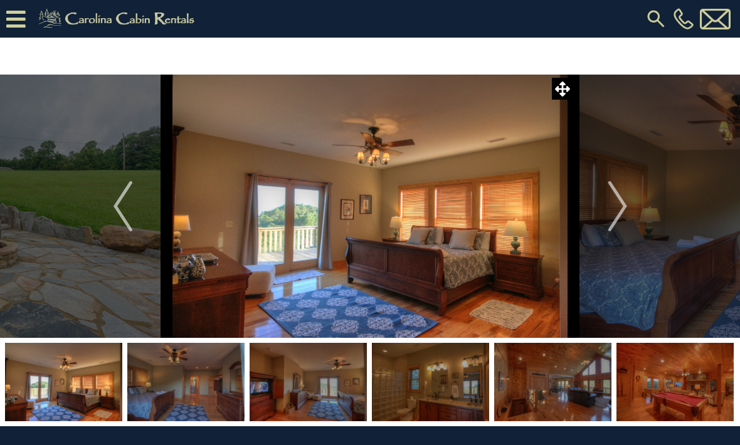
click at [613, 210] on img "Next" at bounding box center [616, 206] width 19 height 50
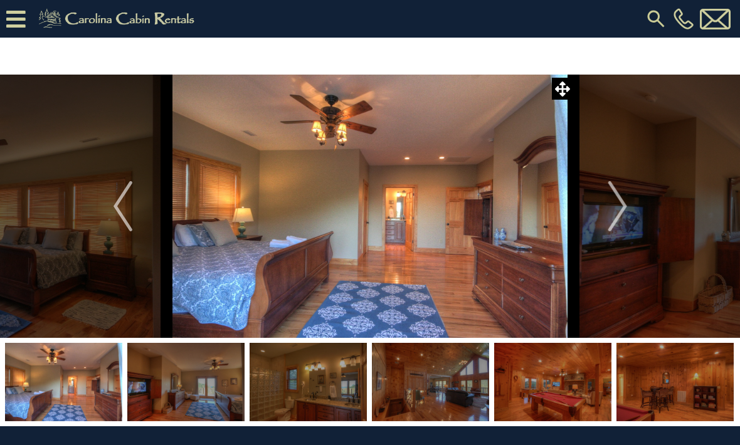
click at [621, 206] on img "Next" at bounding box center [616, 206] width 19 height 50
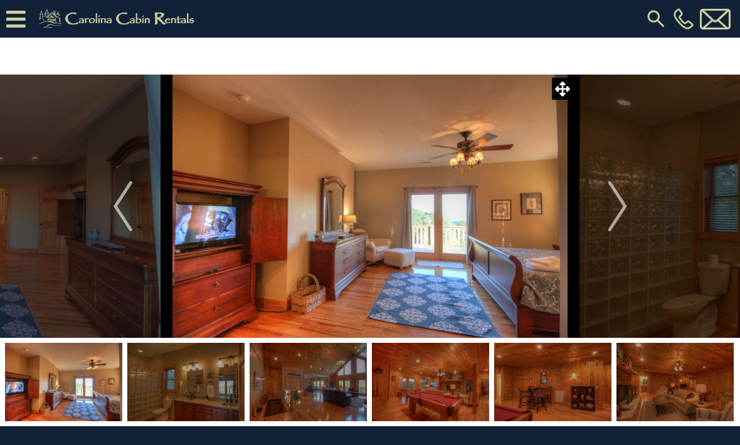
click at [622, 207] on img "Next" at bounding box center [616, 206] width 19 height 50
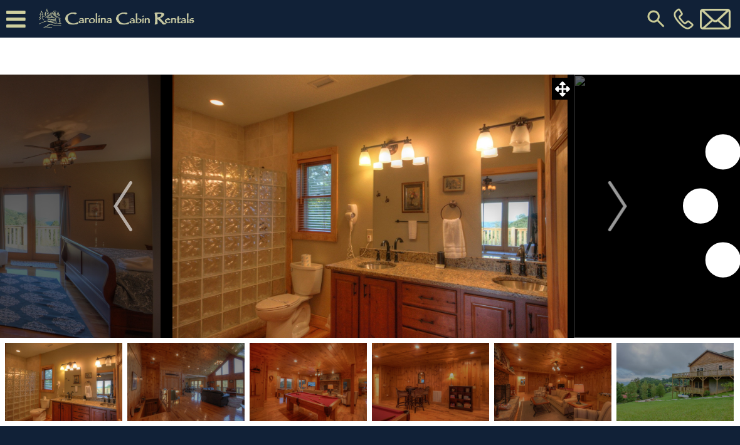
click at [626, 203] on img "Next" at bounding box center [616, 206] width 19 height 50
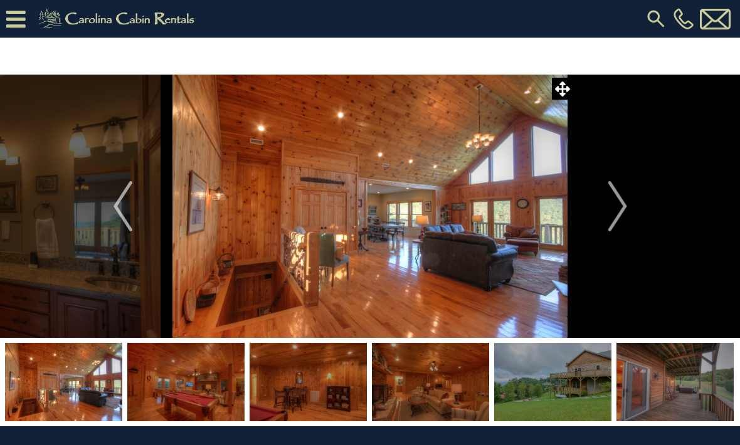
click at [624, 204] on img "Next" at bounding box center [616, 206] width 19 height 50
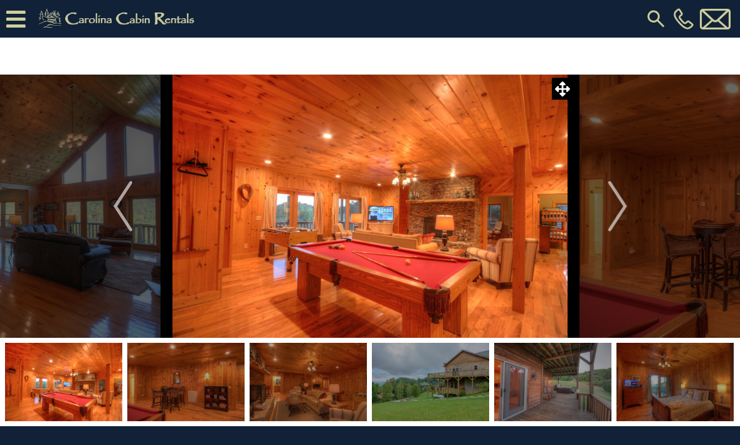
click at [625, 204] on img "Next" at bounding box center [616, 206] width 19 height 50
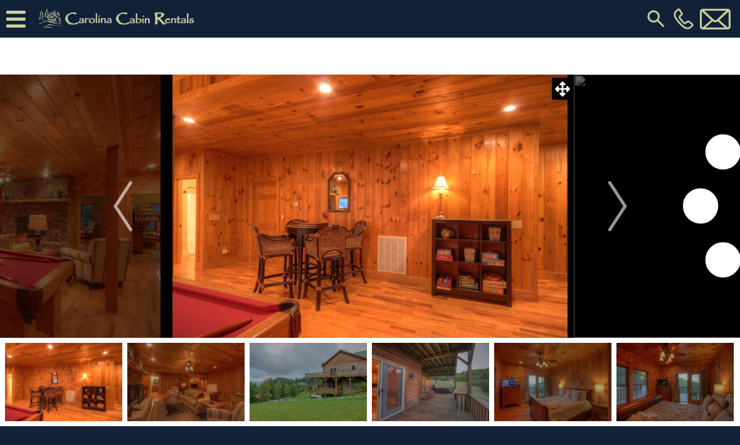
click at [623, 205] on img "Next" at bounding box center [616, 206] width 19 height 50
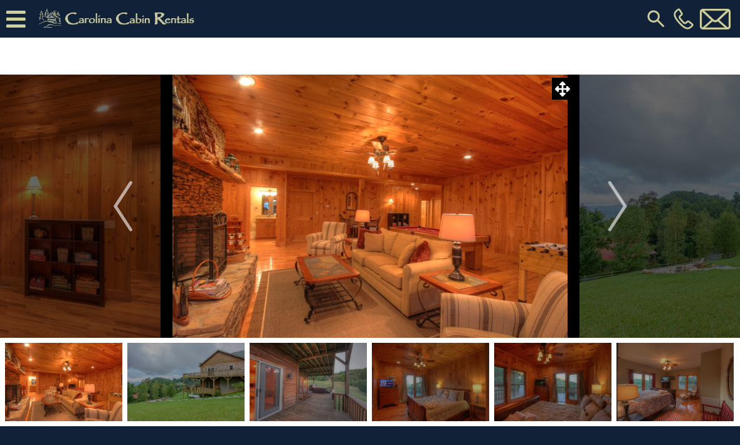
click at [628, 203] on button "Next" at bounding box center [618, 206] width 88 height 263
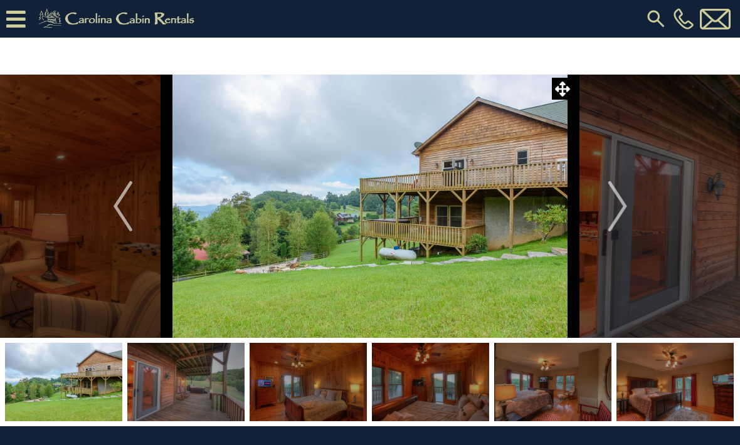
click at [624, 204] on img "Next" at bounding box center [616, 206] width 19 height 50
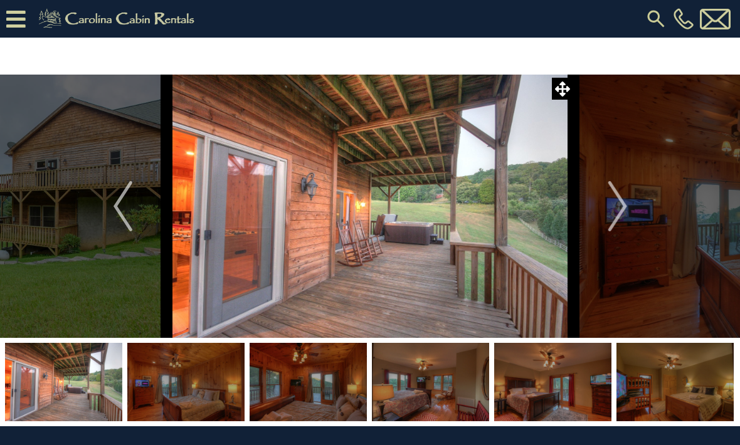
scroll to position [4, 0]
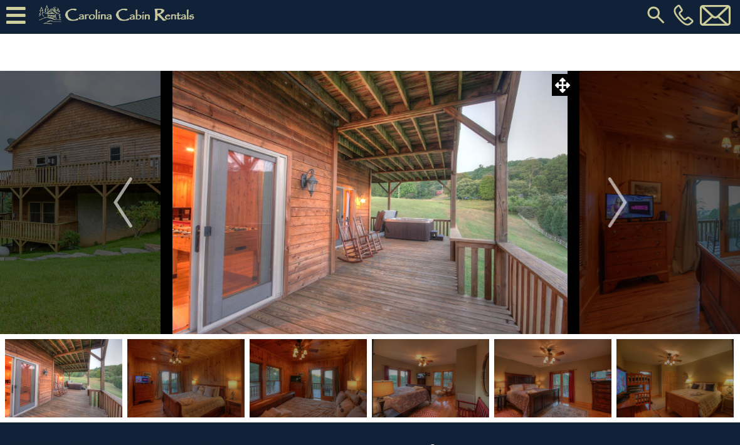
click at [20, 25] on icon at bounding box center [15, 15] width 19 height 22
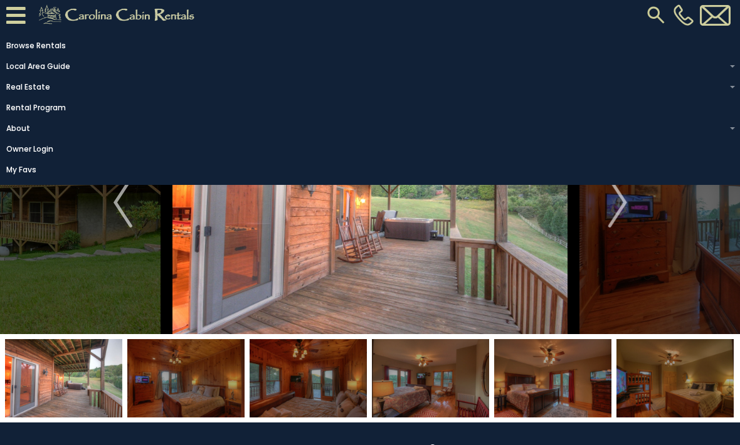
click at [164, 8] on img at bounding box center [118, 15] width 173 height 25
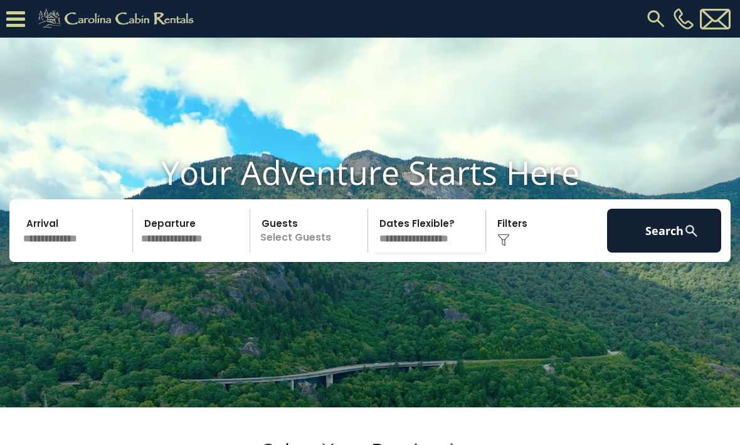
click at [653, 18] on img at bounding box center [655, 19] width 23 height 23
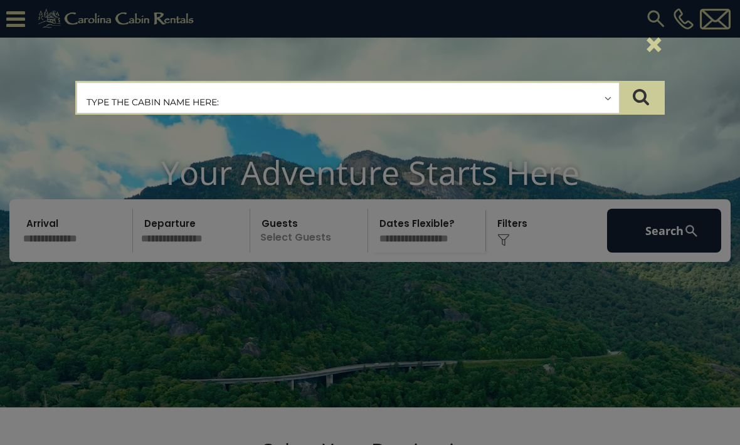
click at [280, 103] on input "text" at bounding box center [348, 98] width 542 height 31
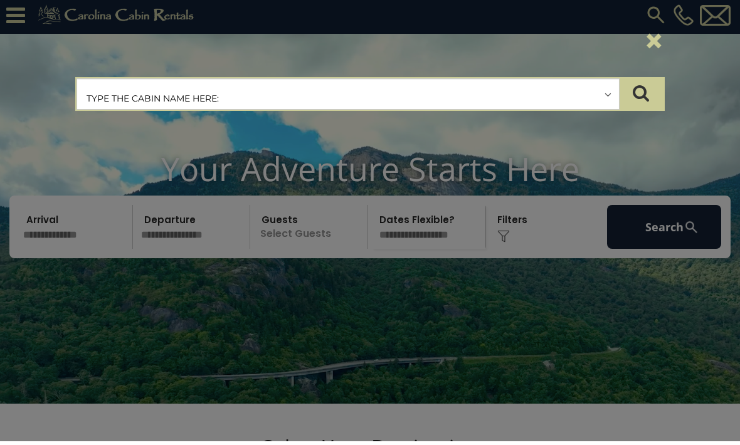
click at [646, 95] on icon "submit" at bounding box center [640, 97] width 16 height 18
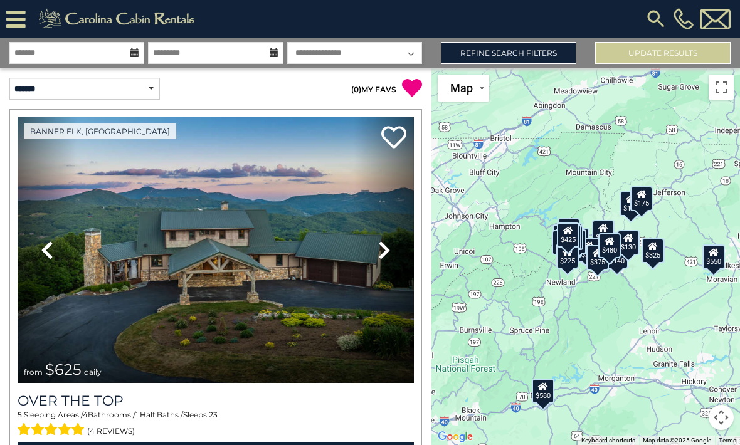
click at [163, 11] on img at bounding box center [118, 18] width 173 height 25
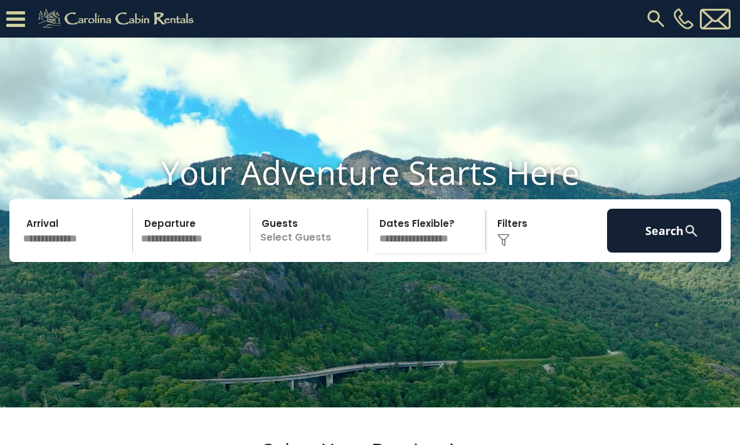
click at [149, 25] on img at bounding box center [117, 18] width 173 height 25
click at [166, 8] on img at bounding box center [117, 18] width 173 height 25
click at [666, 253] on button "Search" at bounding box center [664, 231] width 114 height 44
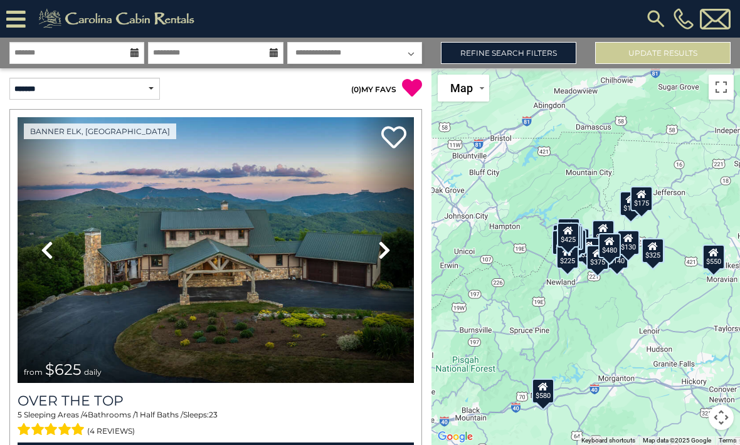
click at [374, 258] on link "Next" at bounding box center [384, 250] width 60 height 266
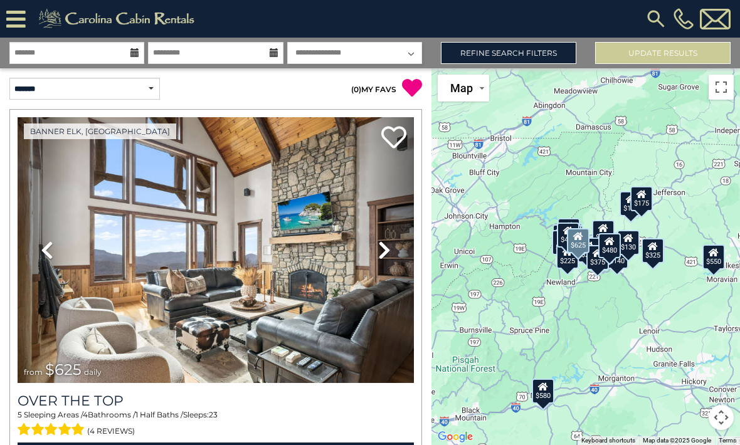
click at [376, 244] on link "Next" at bounding box center [384, 250] width 60 height 266
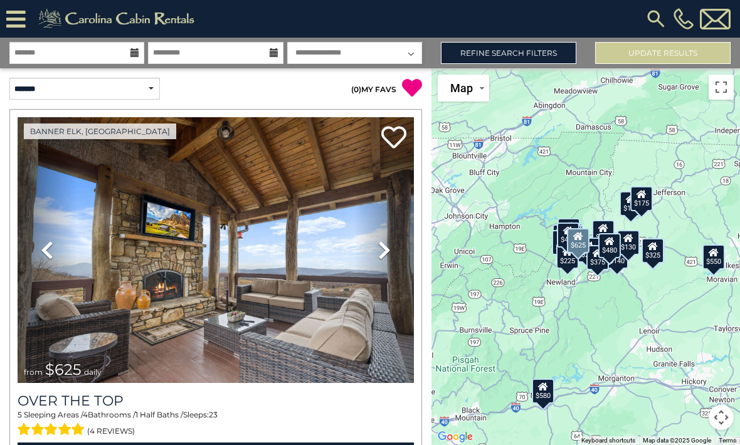
click at [380, 244] on icon at bounding box center [384, 250] width 13 height 20
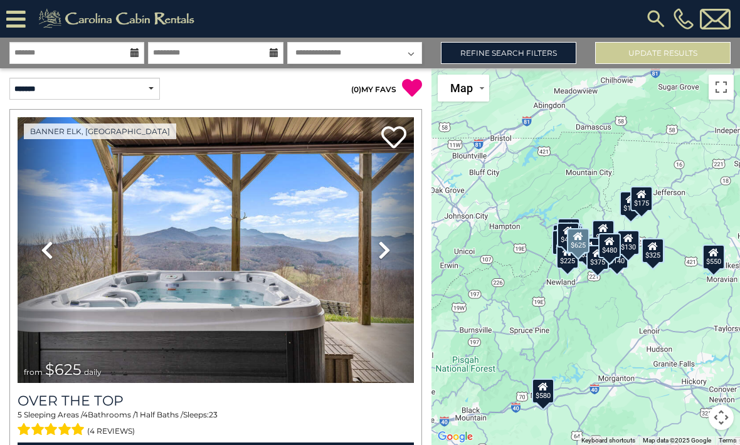
click at [392, 239] on link "Next" at bounding box center [384, 250] width 60 height 266
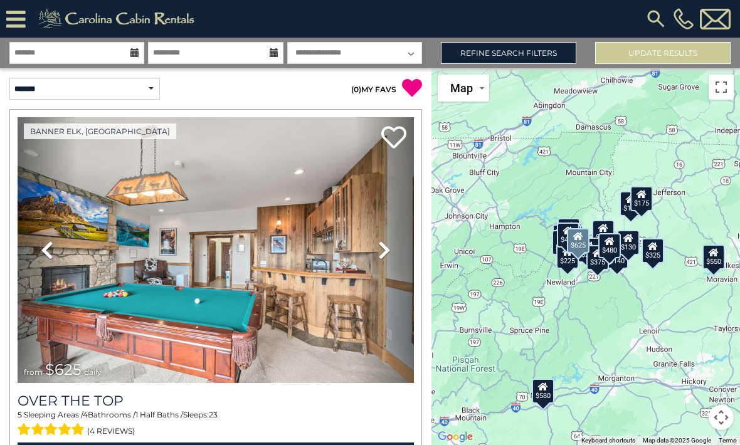
click at [385, 238] on link "Next" at bounding box center [384, 250] width 60 height 266
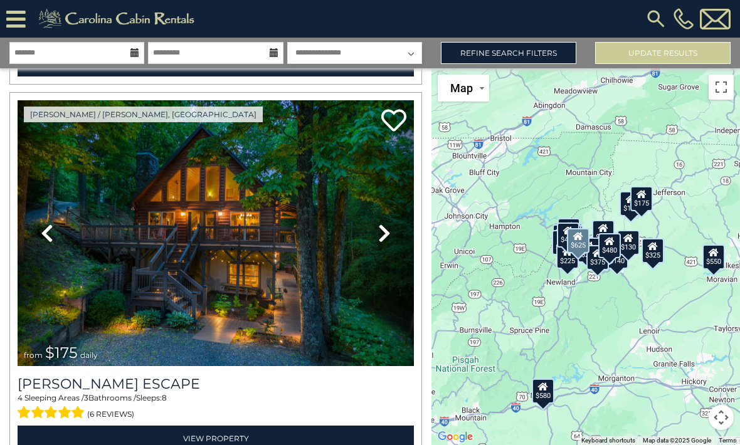
scroll to position [794, 0]
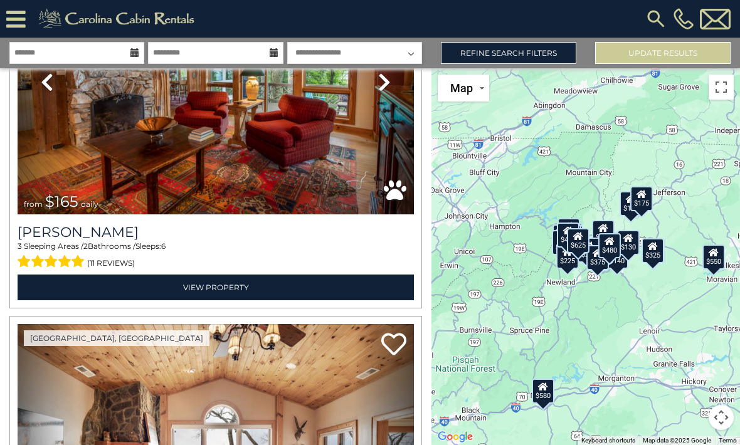
click at [449, 217] on div "$625 $297 $175 $165 $300 $580 $290 $424 $395 $270 $185 $265 $230 $550 $349 $230…" at bounding box center [585, 256] width 308 height 377
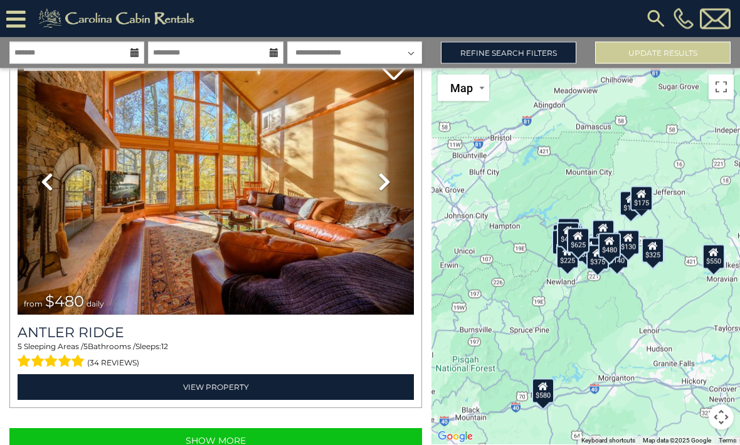
scroll to position [0, 0]
click at [216, 442] on button "Show More" at bounding box center [215, 441] width 412 height 25
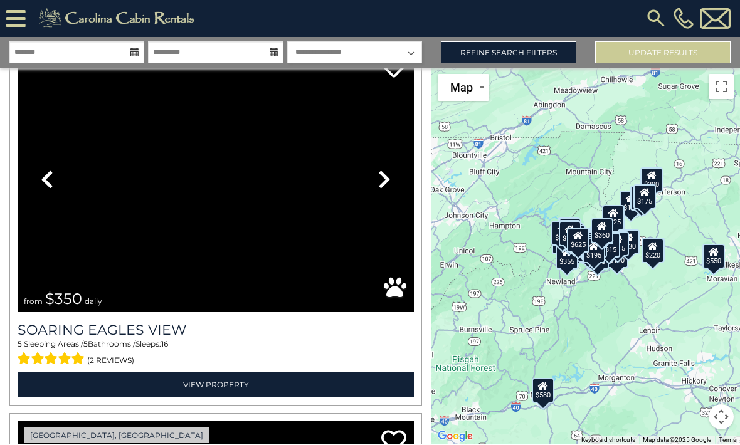
scroll to position [11690, 0]
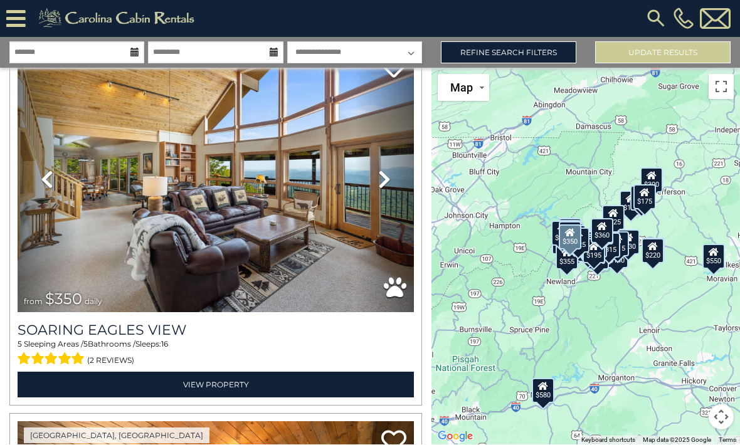
click at [61, 205] on link "Previous" at bounding box center [48, 180] width 60 height 266
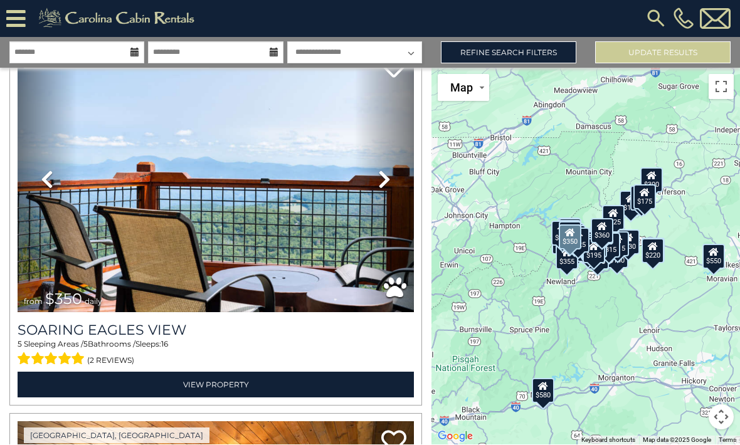
click at [379, 178] on icon at bounding box center [384, 180] width 13 height 20
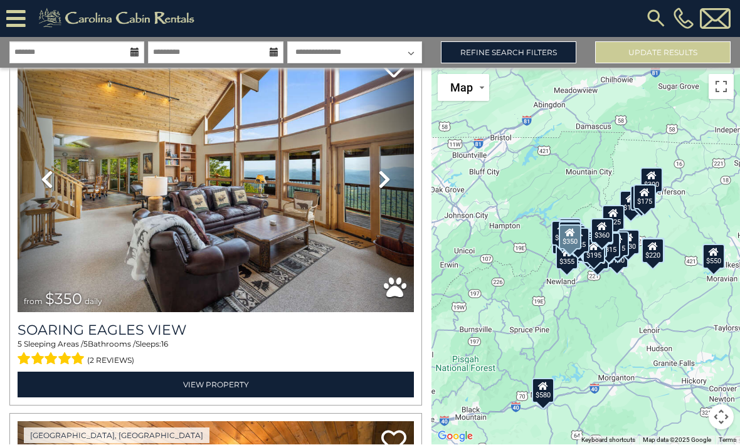
click at [380, 174] on icon at bounding box center [384, 180] width 13 height 20
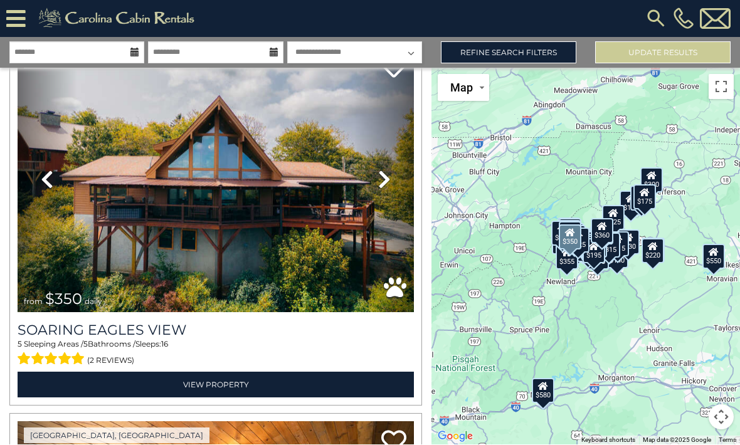
click at [388, 174] on icon at bounding box center [384, 180] width 13 height 20
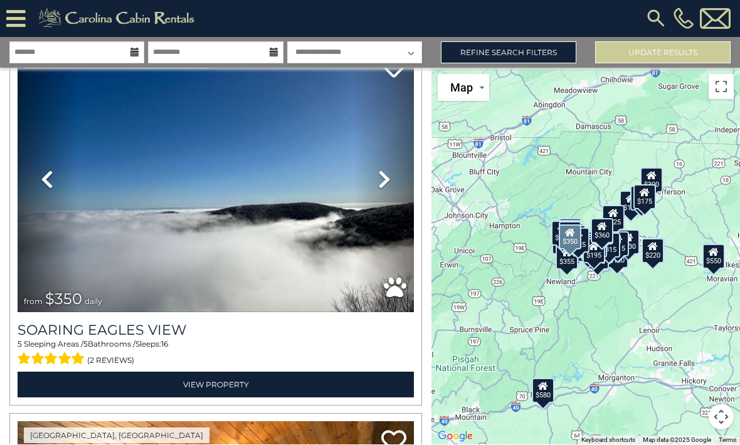
click at [388, 176] on icon at bounding box center [384, 180] width 13 height 20
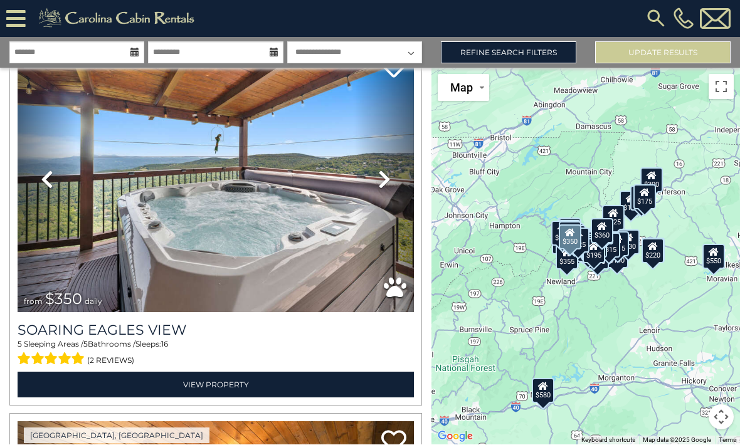
click at [387, 175] on icon at bounding box center [384, 180] width 13 height 20
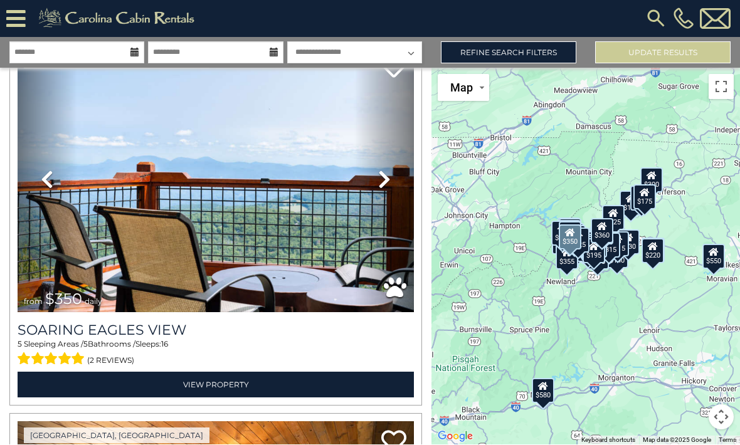
click at [387, 176] on icon at bounding box center [384, 180] width 13 height 20
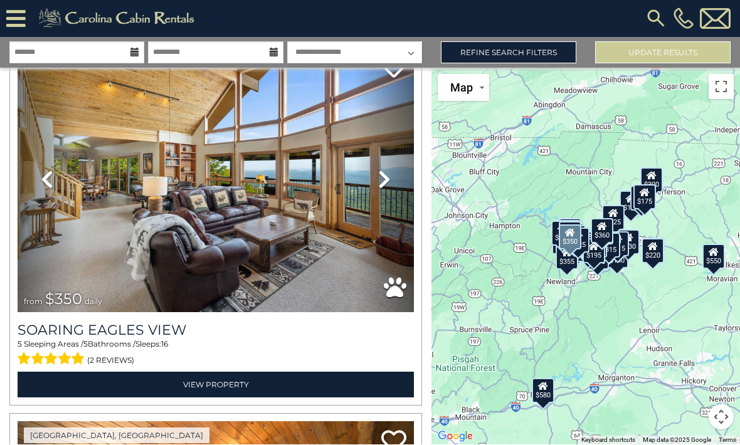
click at [384, 170] on icon at bounding box center [384, 180] width 13 height 20
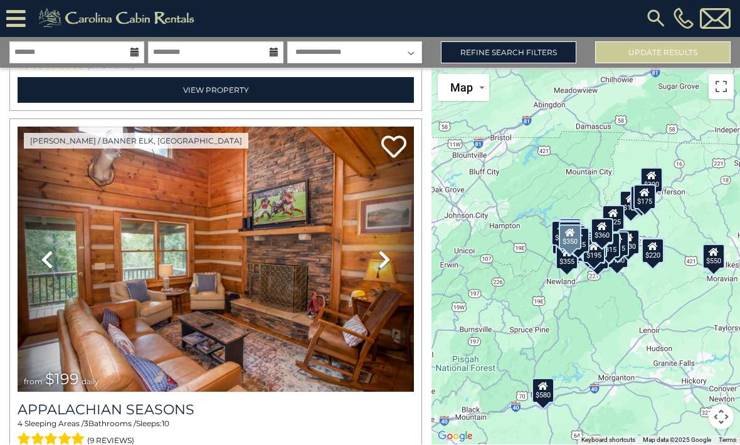
scroll to position [19482, 0]
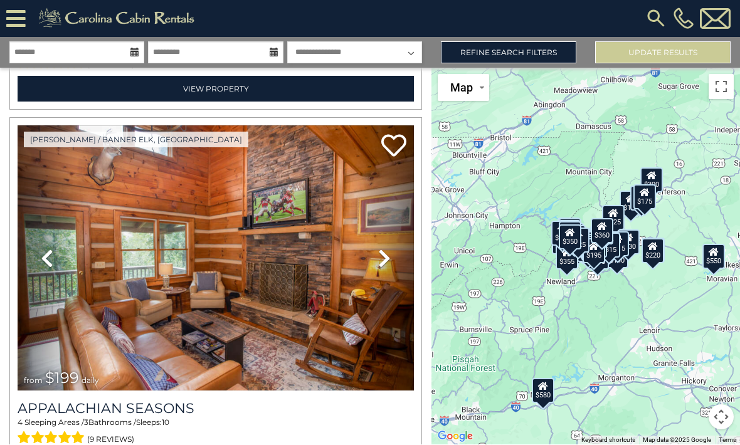
click at [656, 18] on img at bounding box center [655, 19] width 23 height 23
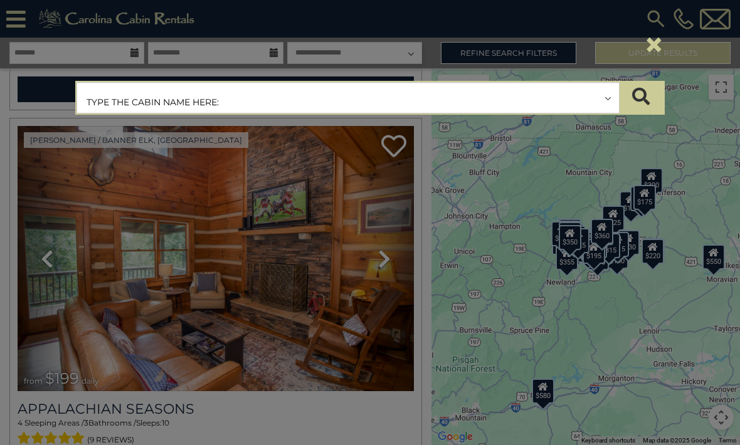
click at [236, 94] on input "text" at bounding box center [348, 98] width 542 height 31
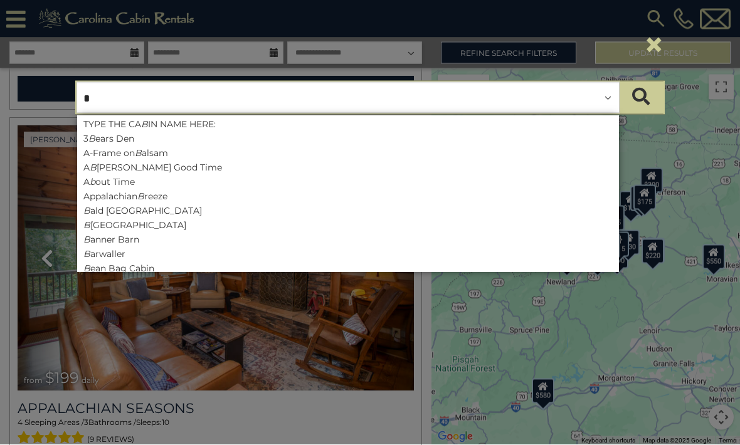
type input "**"
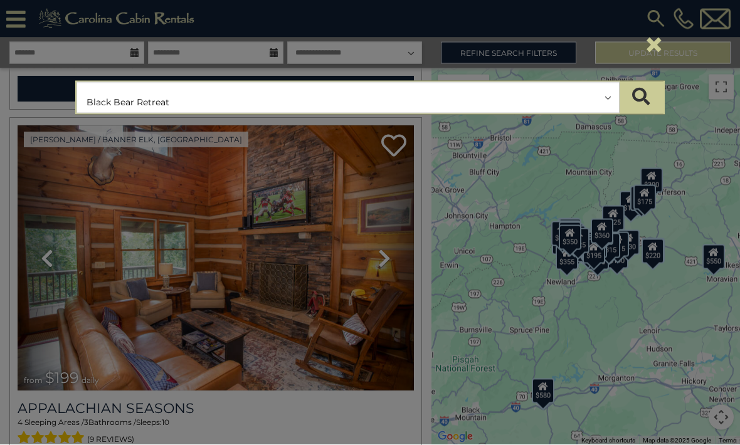
click at [645, 89] on icon "submit" at bounding box center [641, 97] width 18 height 18
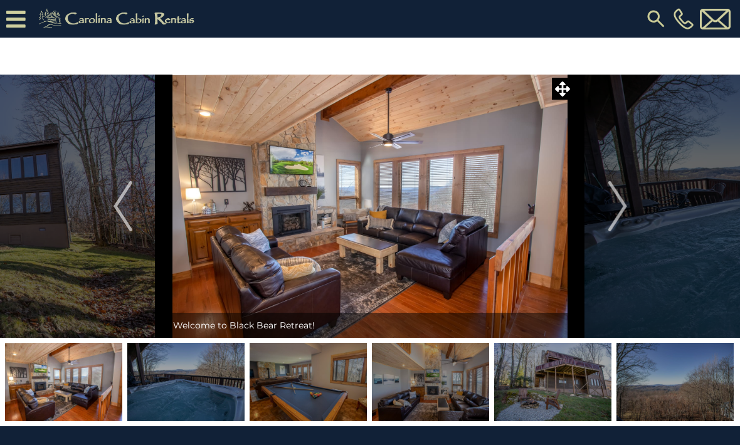
click at [609, 216] on img "Next" at bounding box center [616, 206] width 19 height 50
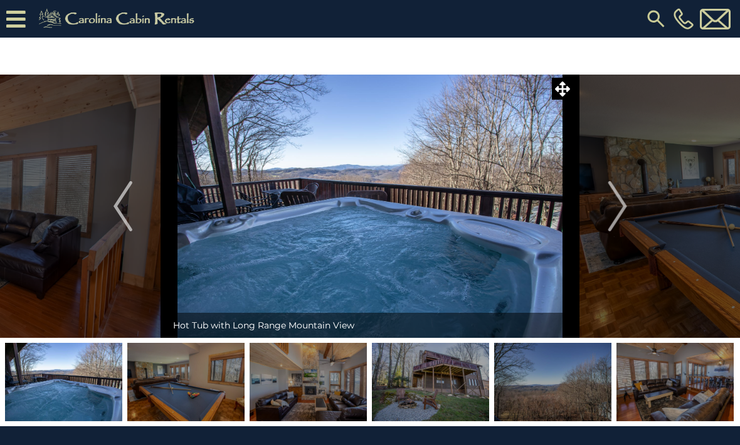
click at [625, 207] on img "Next" at bounding box center [616, 206] width 19 height 50
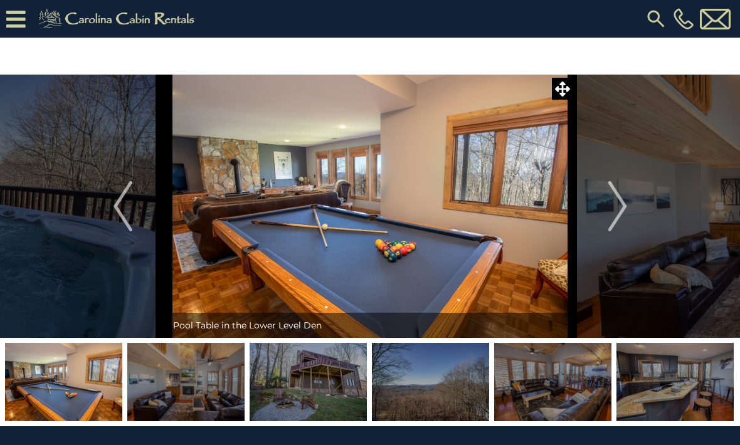
click at [614, 210] on img "Next" at bounding box center [616, 206] width 19 height 50
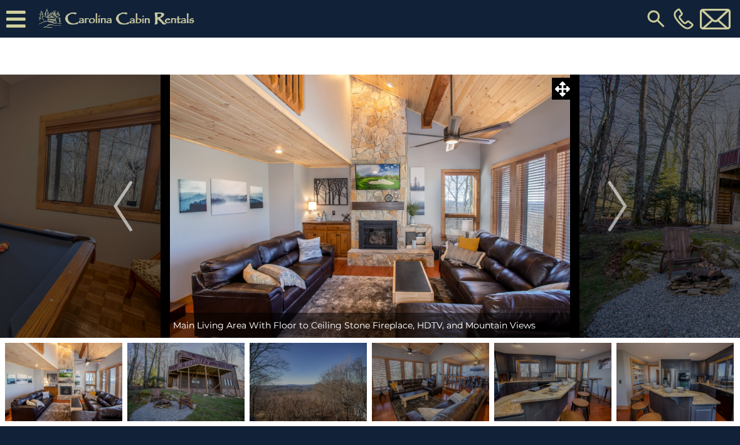
click at [612, 216] on img "Next" at bounding box center [616, 206] width 19 height 50
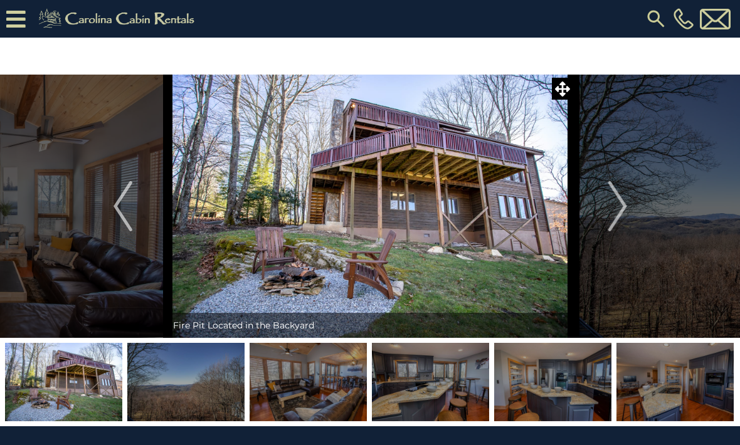
click at [620, 211] on img "Next" at bounding box center [616, 206] width 19 height 50
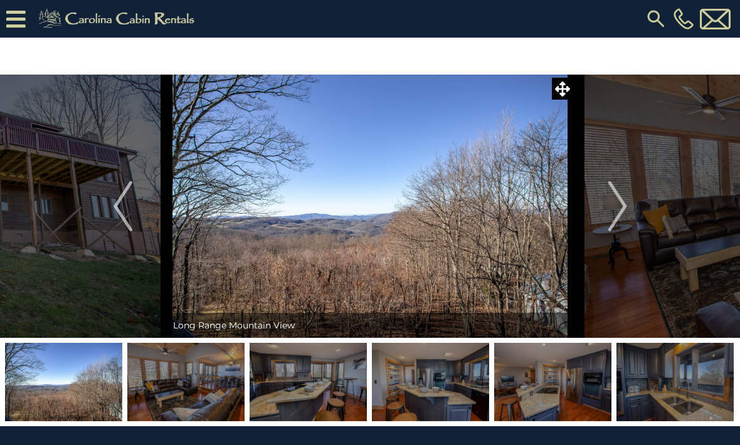
click at [628, 209] on button "Next" at bounding box center [618, 206] width 88 height 263
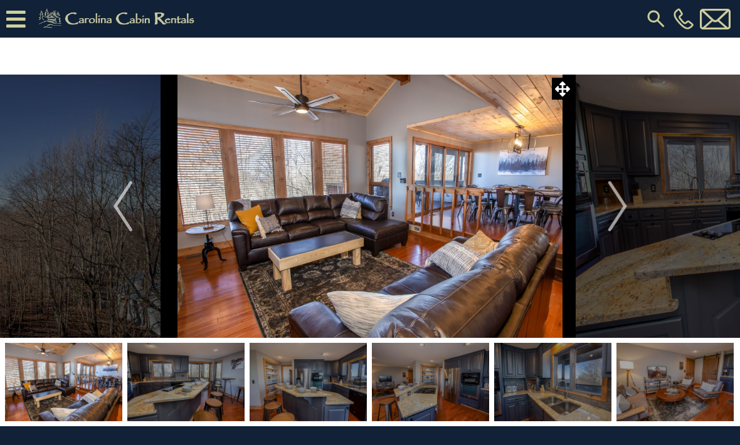
click at [606, 214] on button "Next" at bounding box center [618, 206] width 88 height 263
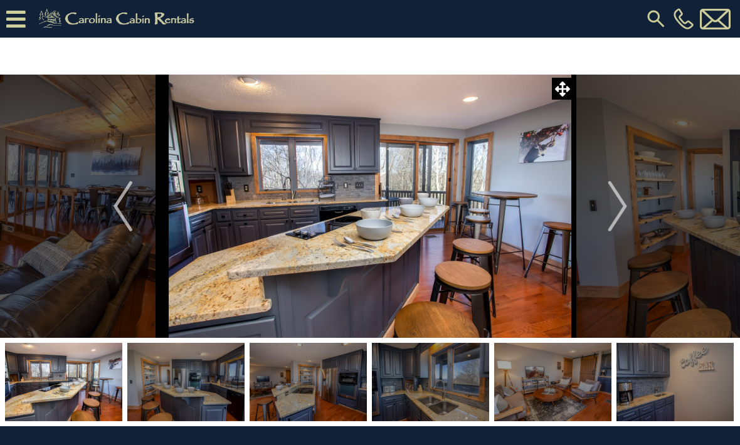
click at [612, 209] on img "Next" at bounding box center [616, 206] width 19 height 50
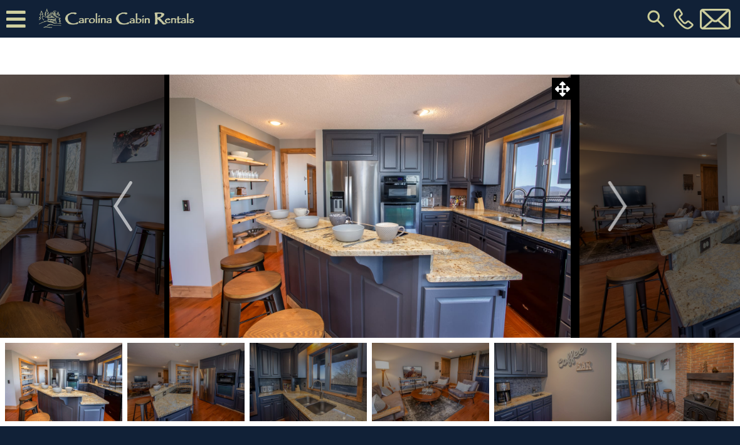
click at [607, 209] on button "Next" at bounding box center [618, 206] width 88 height 263
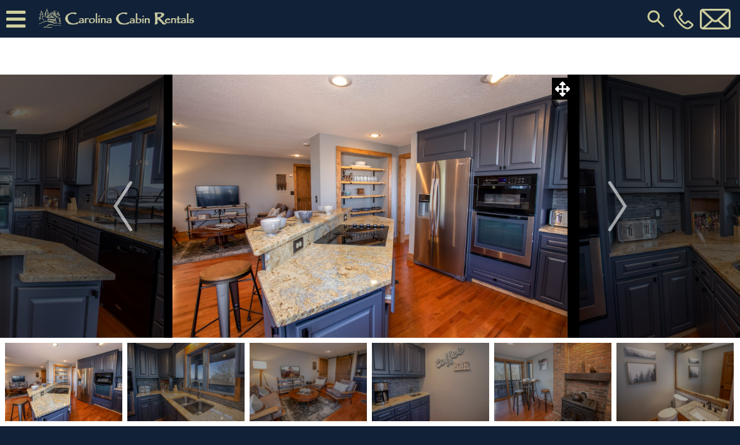
click at [612, 209] on img "Next" at bounding box center [616, 206] width 19 height 50
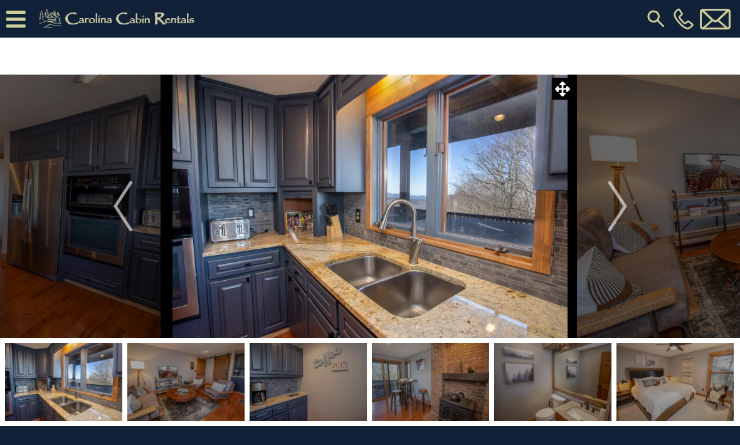
click at [617, 209] on img "Next" at bounding box center [616, 206] width 19 height 50
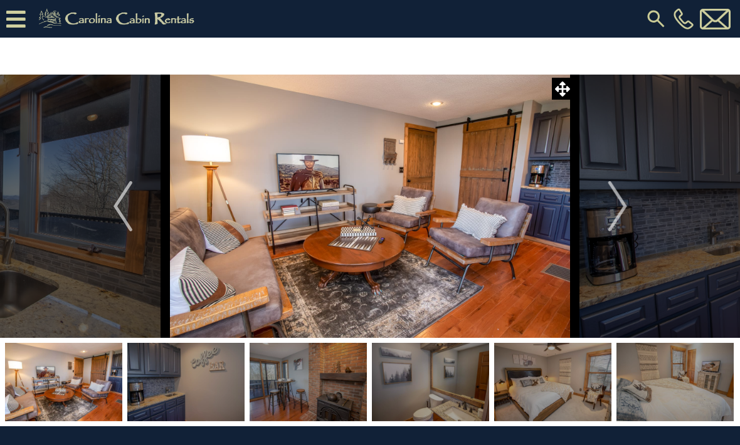
click at [624, 204] on img "Next" at bounding box center [616, 206] width 19 height 50
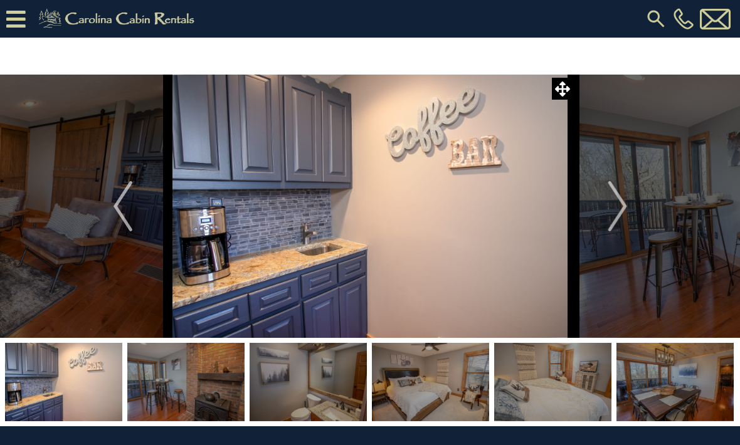
click at [623, 203] on img "Next" at bounding box center [616, 206] width 19 height 50
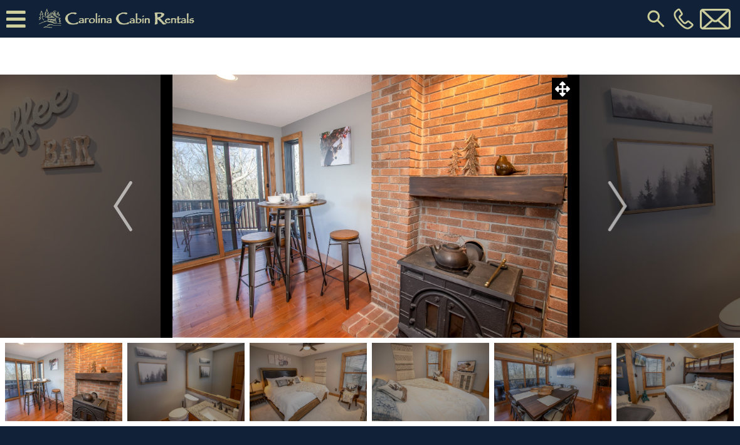
click at [621, 202] on img "Next" at bounding box center [616, 206] width 19 height 50
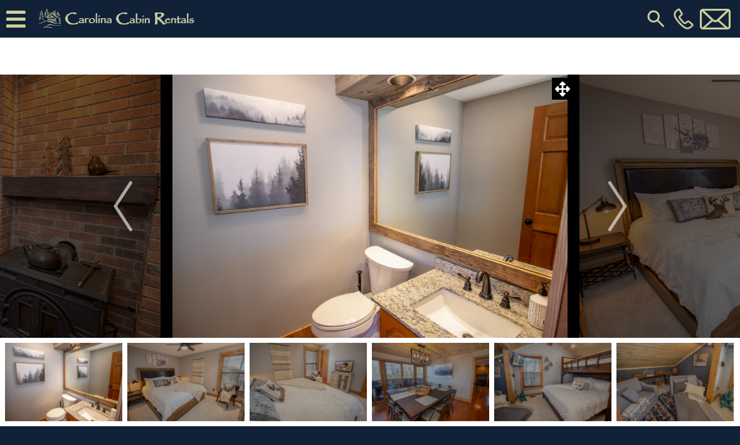
click at [624, 201] on img "Next" at bounding box center [616, 206] width 19 height 50
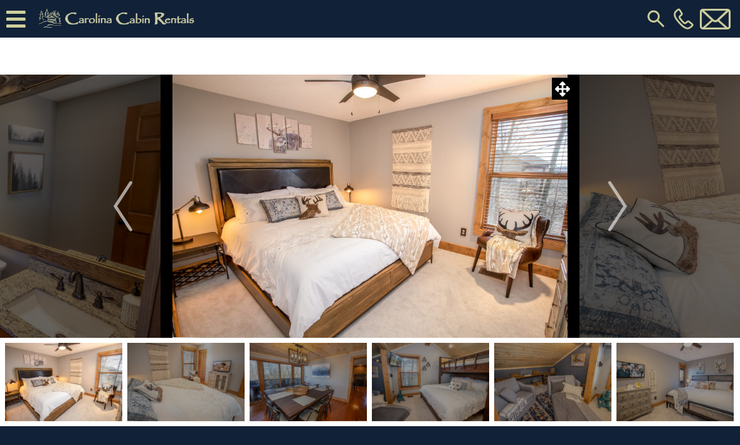
click at [621, 202] on img "Next" at bounding box center [616, 206] width 19 height 50
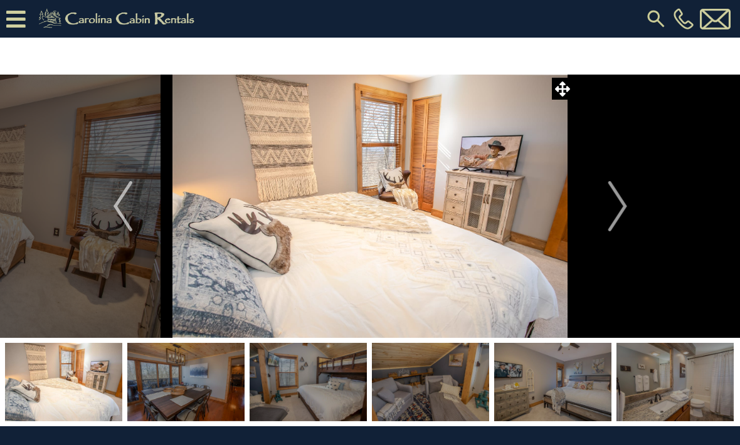
click at [619, 202] on img "Next" at bounding box center [616, 206] width 19 height 50
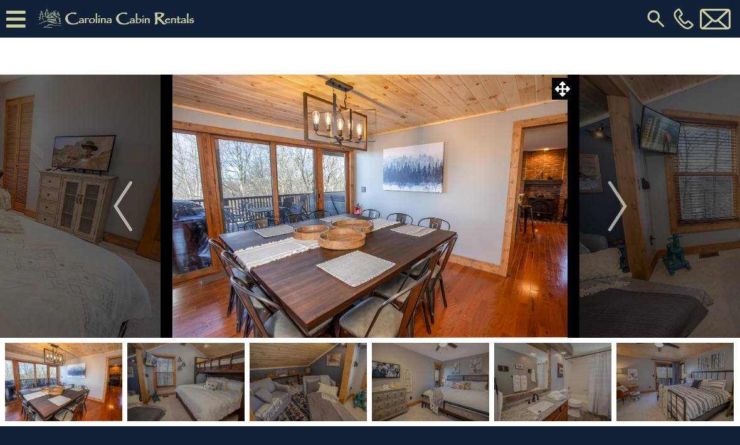
click at [622, 202] on img "Next" at bounding box center [616, 206] width 19 height 50
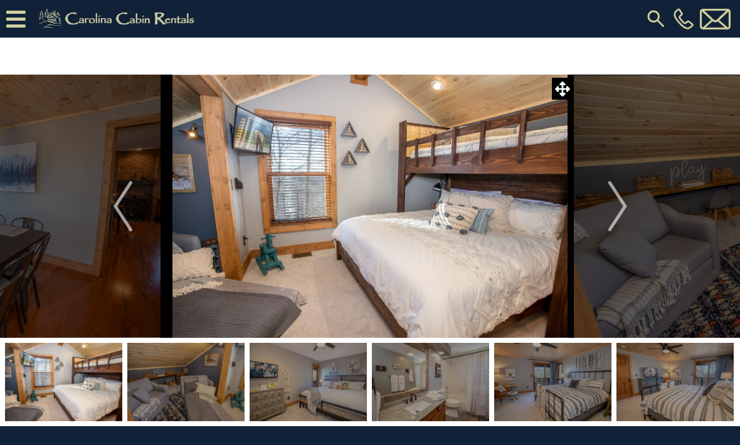
click at [617, 204] on img "Next" at bounding box center [616, 206] width 19 height 50
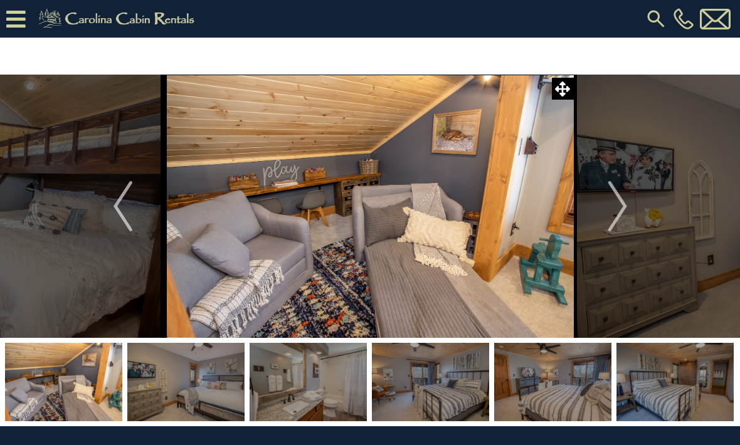
click at [614, 204] on img "Next" at bounding box center [616, 206] width 19 height 50
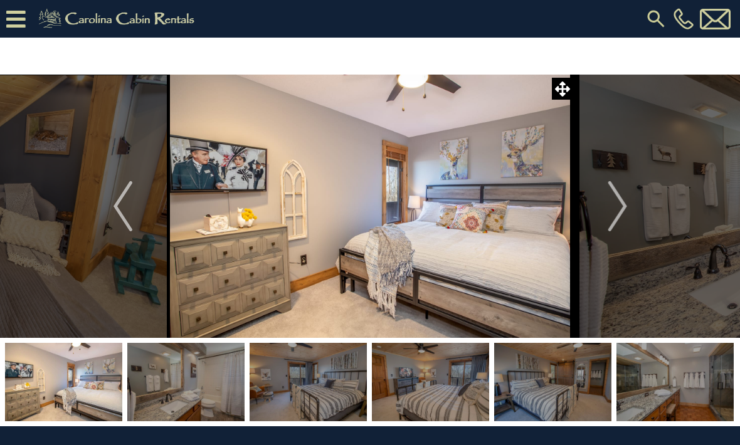
click at [615, 202] on img "Next" at bounding box center [616, 206] width 19 height 50
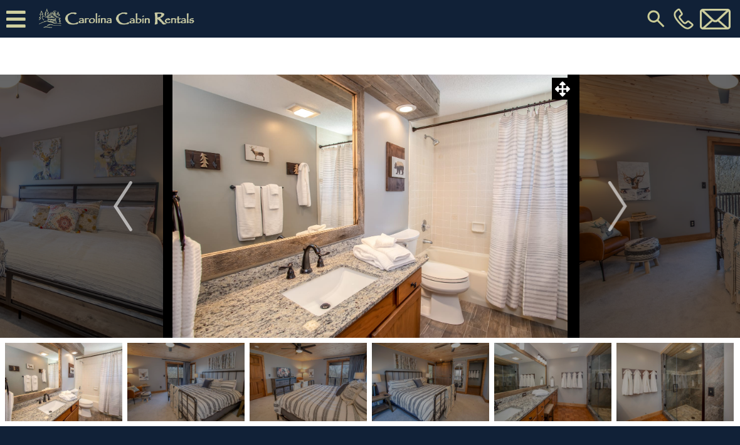
click at [617, 201] on img "Next" at bounding box center [616, 206] width 19 height 50
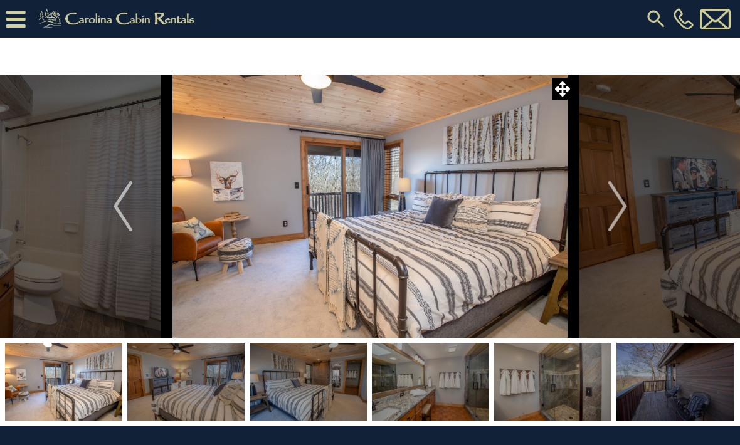
click at [615, 204] on img "Next" at bounding box center [616, 206] width 19 height 50
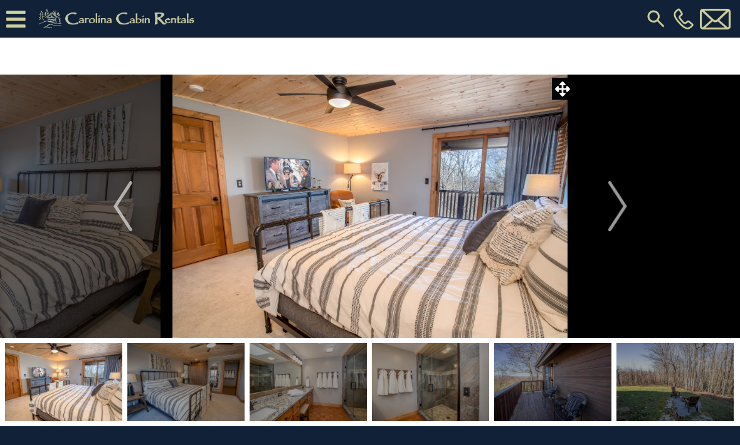
click at [616, 203] on img "Next" at bounding box center [616, 206] width 19 height 50
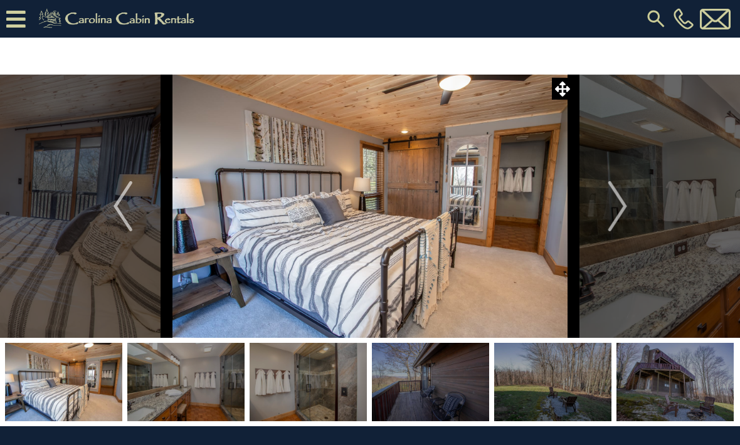
click at [616, 203] on img "Next" at bounding box center [616, 206] width 19 height 50
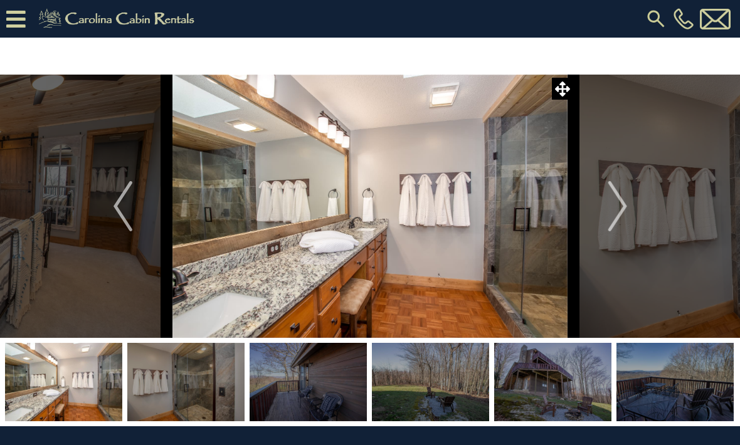
click at [618, 203] on img "Next" at bounding box center [616, 206] width 19 height 50
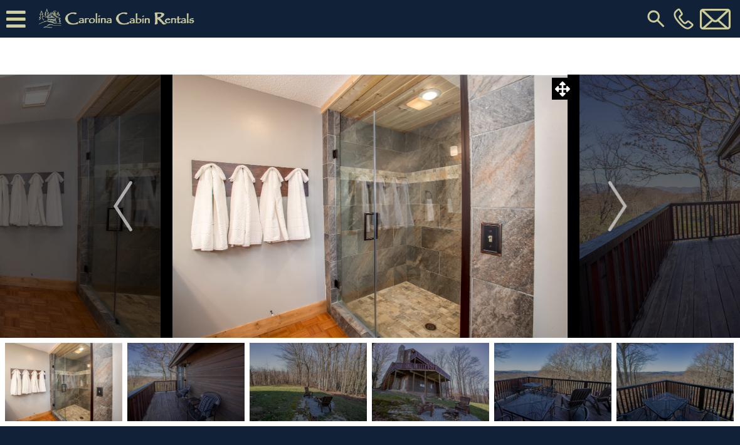
click at [615, 204] on img "Next" at bounding box center [616, 206] width 19 height 50
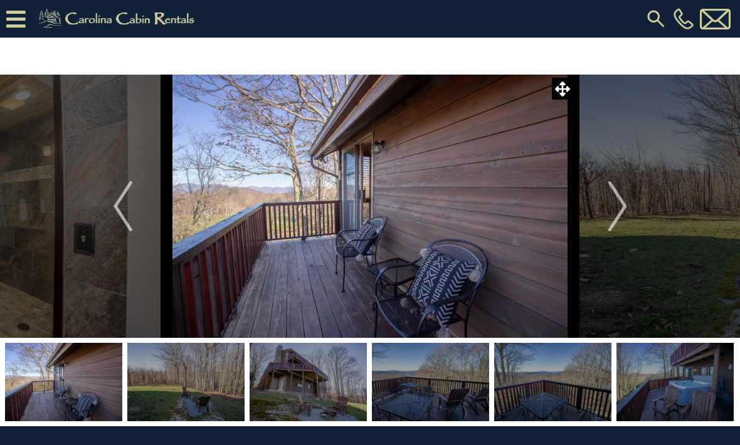
click at [612, 206] on img "Next" at bounding box center [616, 206] width 19 height 50
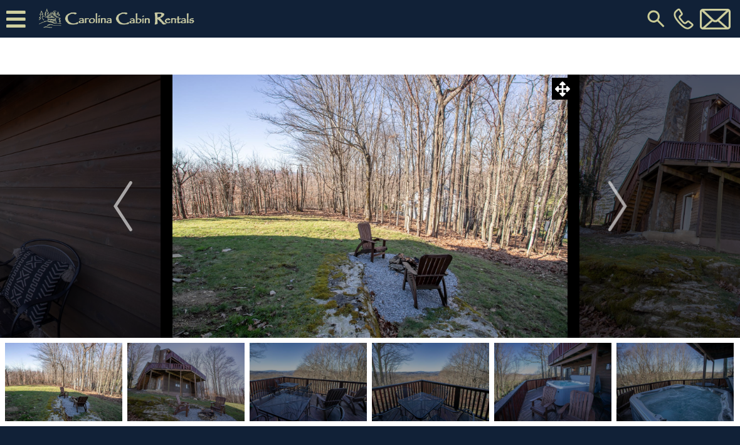
click at [613, 207] on img "Next" at bounding box center [616, 206] width 19 height 50
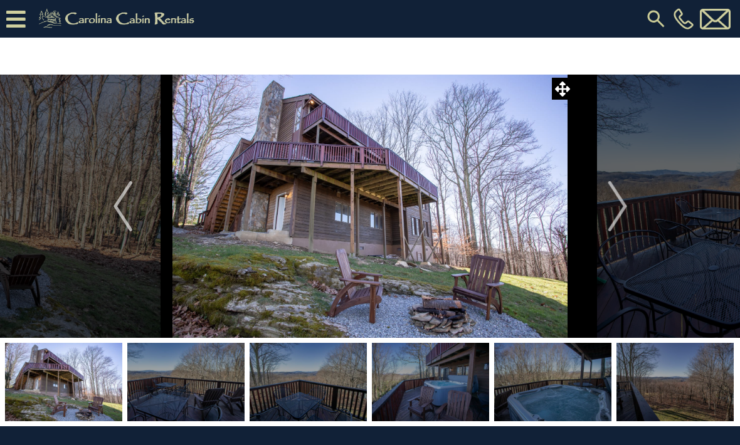
click at [611, 206] on img "Next" at bounding box center [616, 206] width 19 height 50
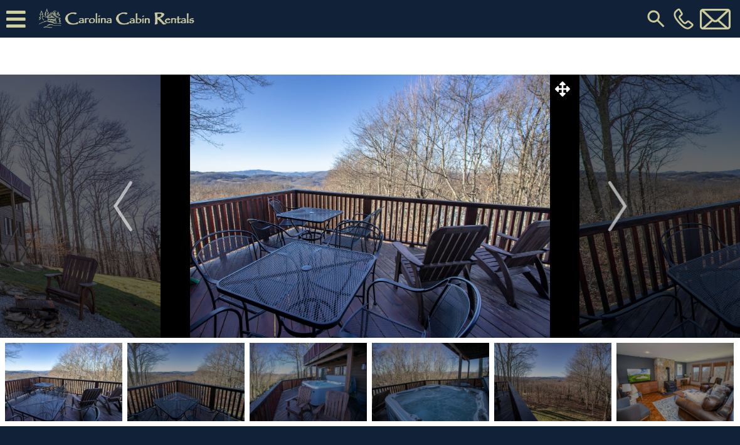
click at [617, 207] on img "Next" at bounding box center [616, 206] width 19 height 50
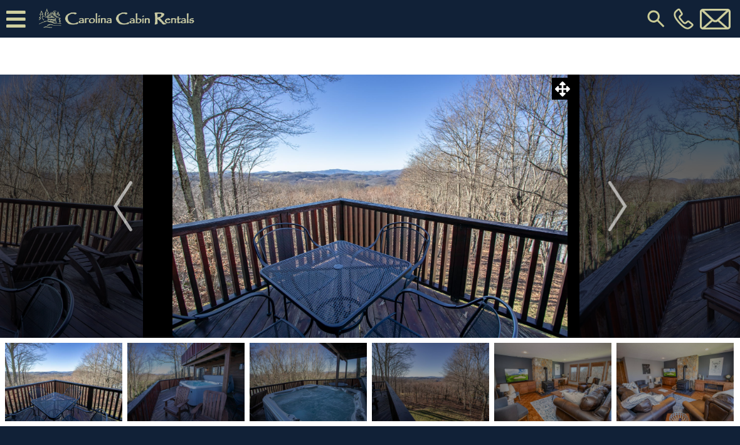
click at [623, 207] on img "Next" at bounding box center [616, 206] width 19 height 50
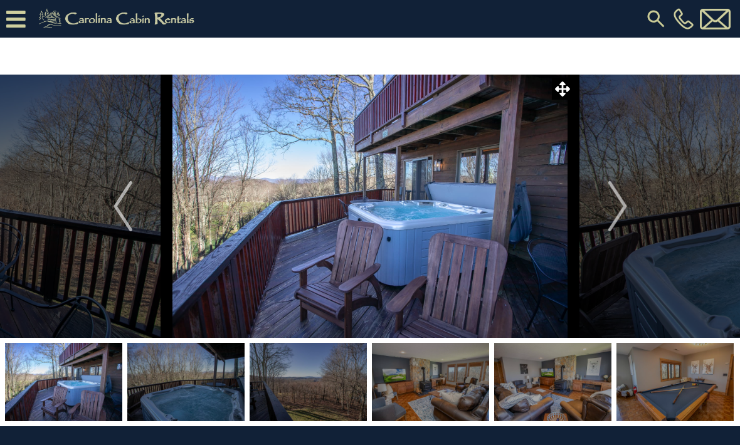
click at [613, 210] on img "Next" at bounding box center [616, 206] width 19 height 50
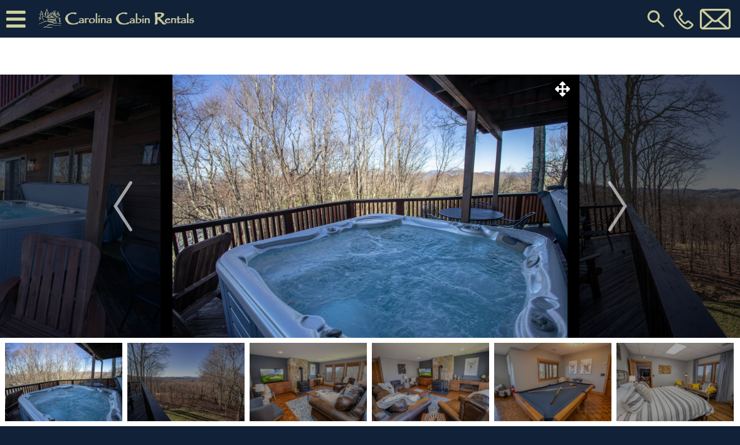
click at [611, 207] on img "Next" at bounding box center [616, 206] width 19 height 50
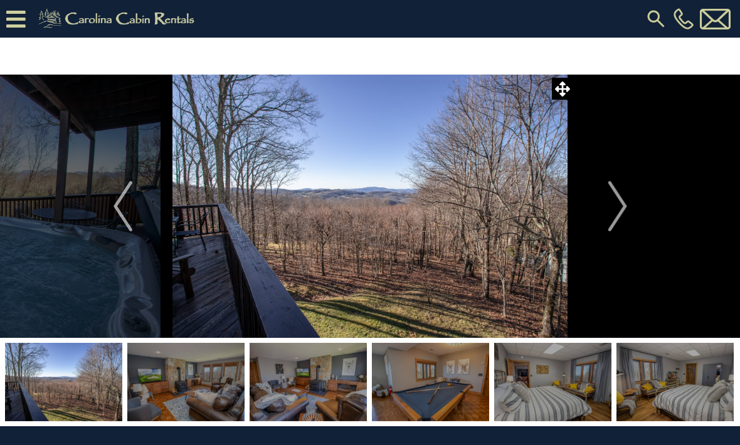
click at [616, 206] on img "Next" at bounding box center [616, 206] width 19 height 50
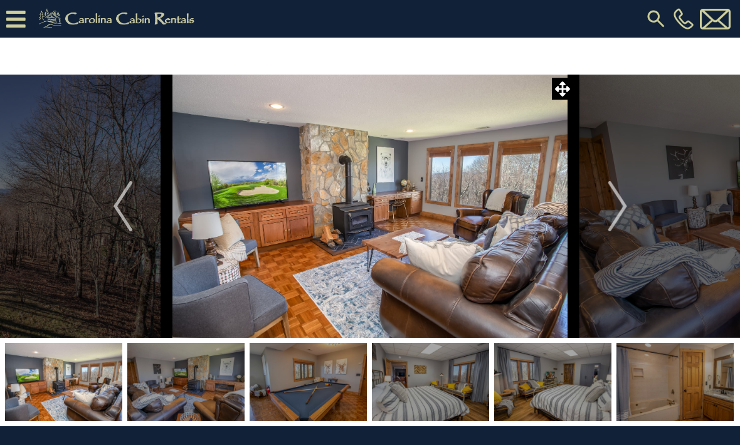
click at [610, 206] on img "Next" at bounding box center [616, 206] width 19 height 50
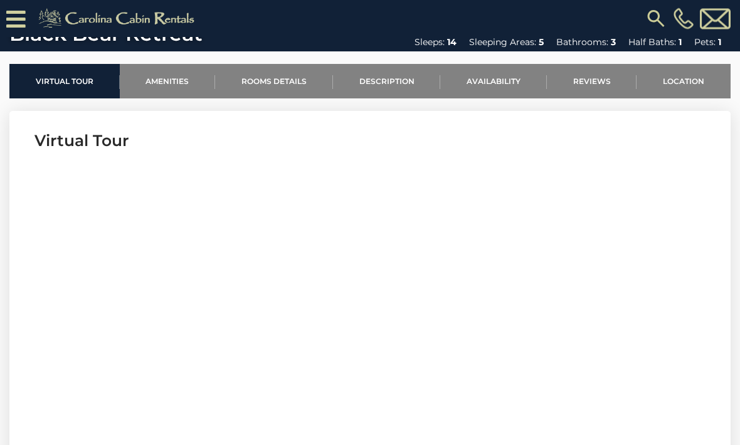
scroll to position [388, 0]
click at [593, 84] on link "Reviews" at bounding box center [592, 81] width 90 height 34
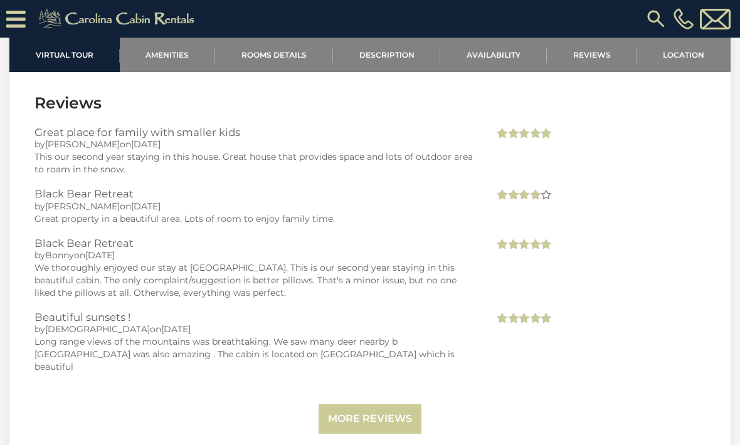
scroll to position [3506, 0]
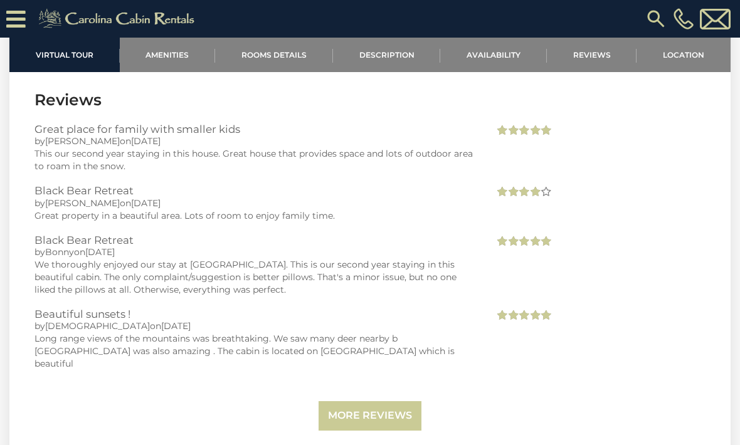
click at [374, 406] on link "More Reviews" at bounding box center [369, 415] width 103 height 29
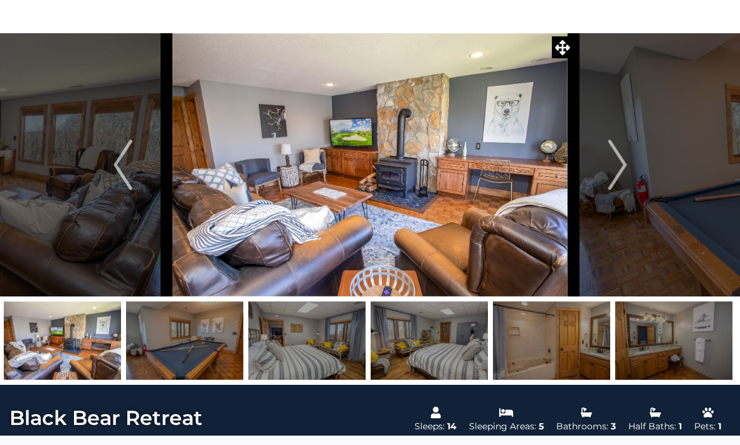
scroll to position [41, 0]
